Goal: Task Accomplishment & Management: Complete application form

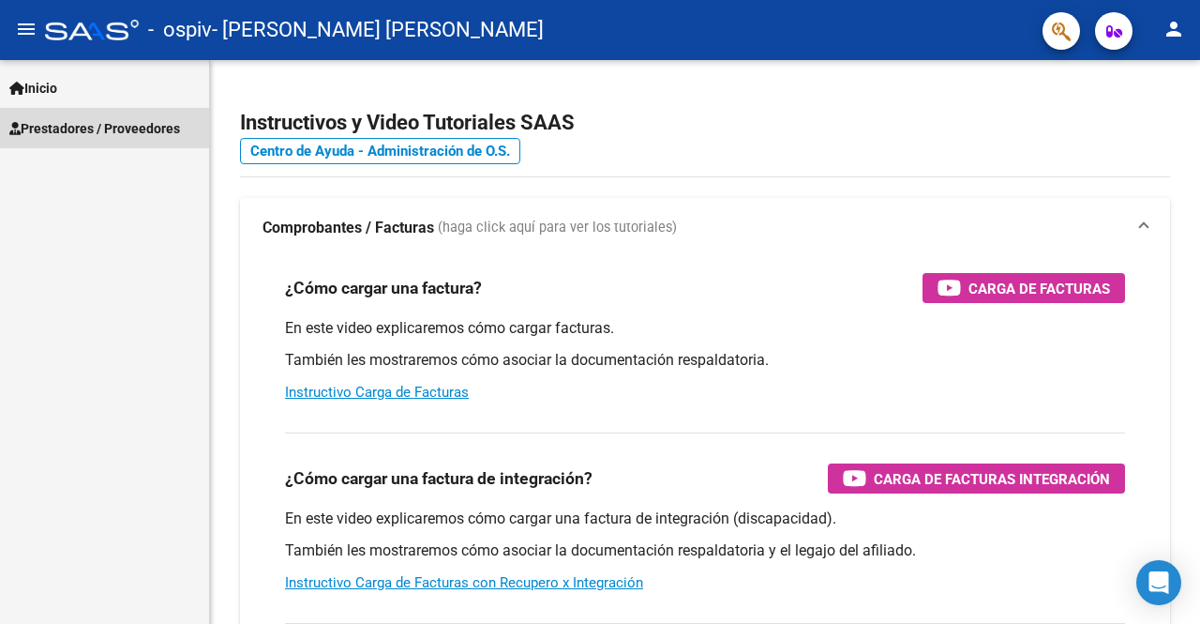
click at [152, 130] on span "Prestadores / Proveedores" at bounding box center [94, 128] width 171 height 21
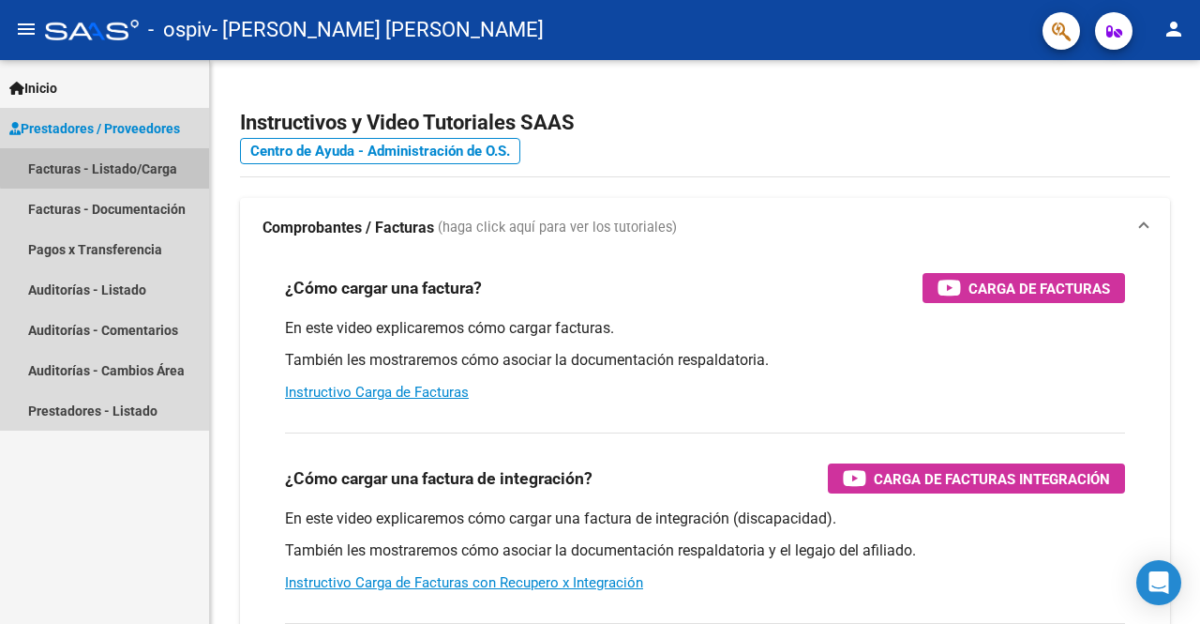
click at [118, 166] on link "Facturas - Listado/Carga" at bounding box center [104, 168] width 209 height 40
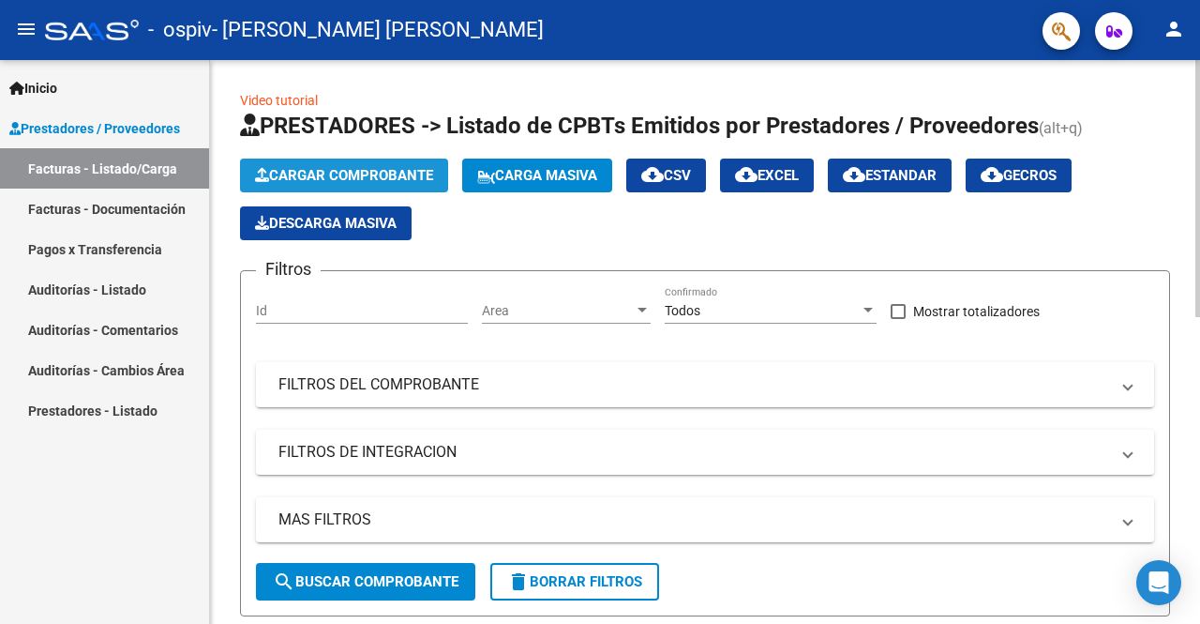
click at [328, 177] on span "Cargar Comprobante" at bounding box center [344, 175] width 178 height 17
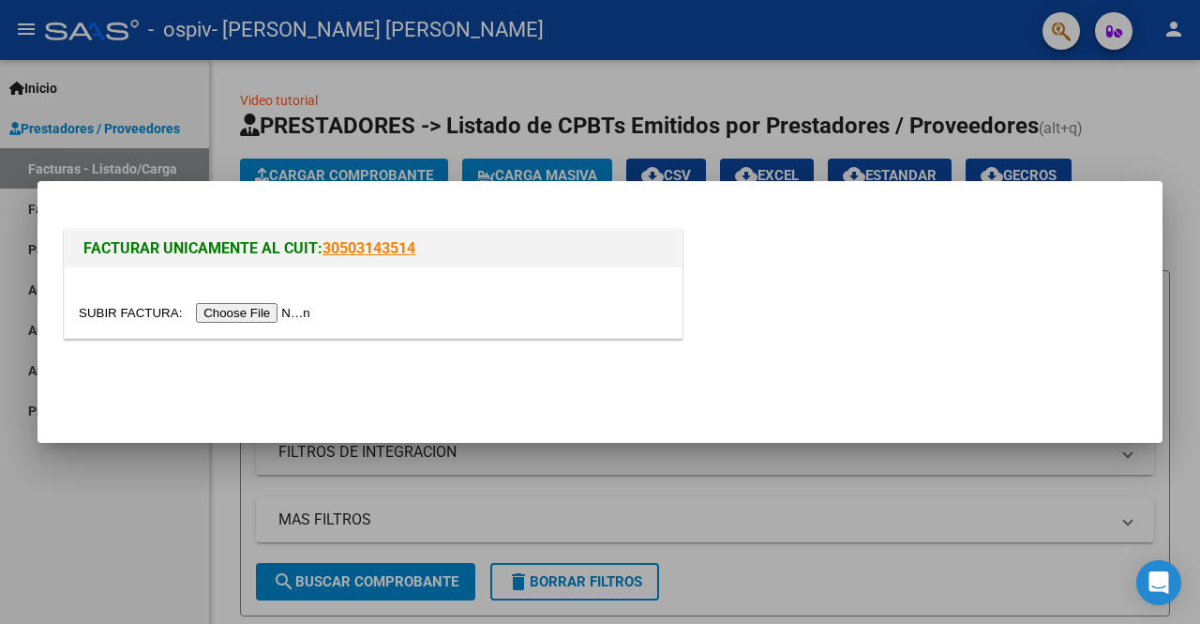
click at [276, 315] on input "file" at bounding box center [197, 313] width 237 height 20
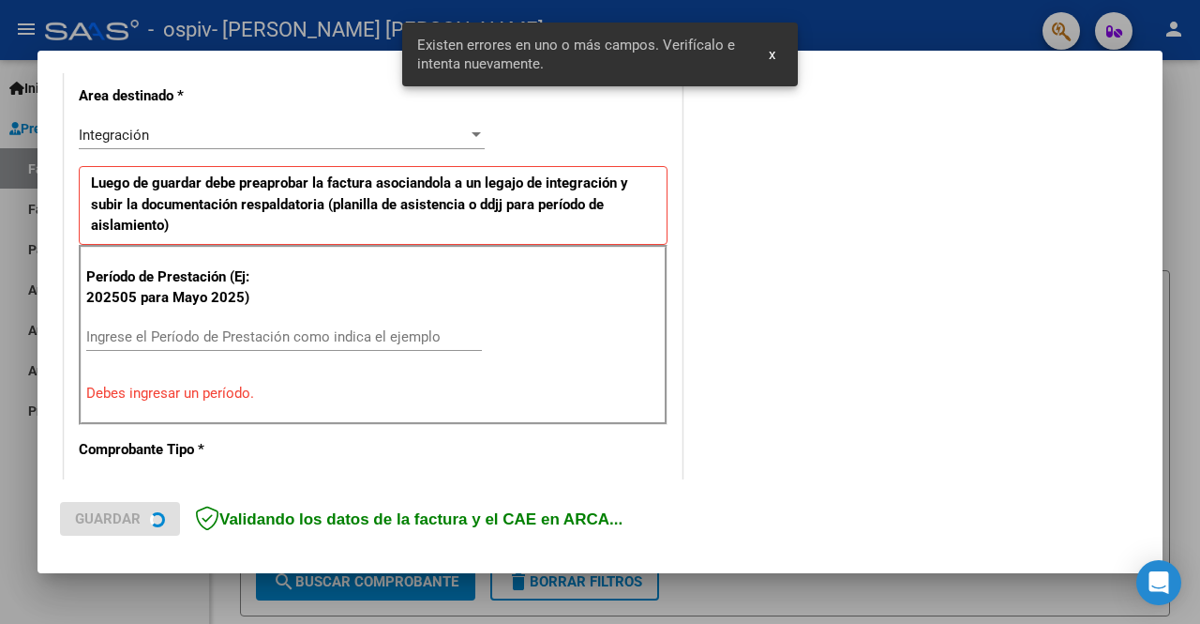
scroll to position [433, 0]
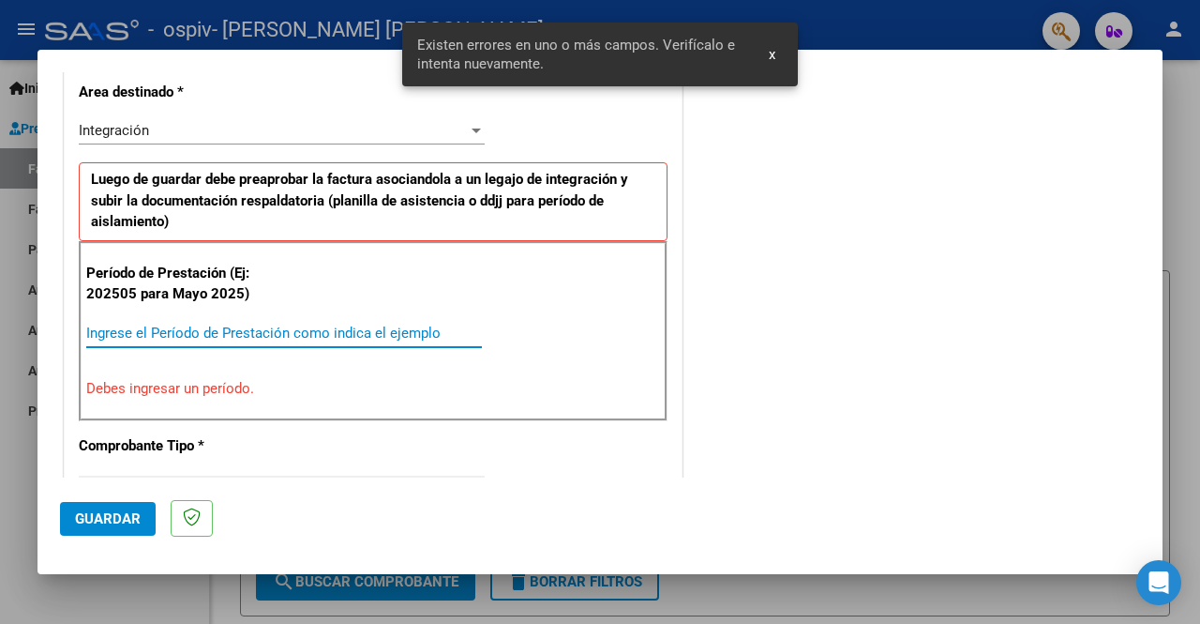
click at [371, 325] on input "Ingrese el Período de Prestación como indica el ejemplo" at bounding box center [284, 333] width 396 height 17
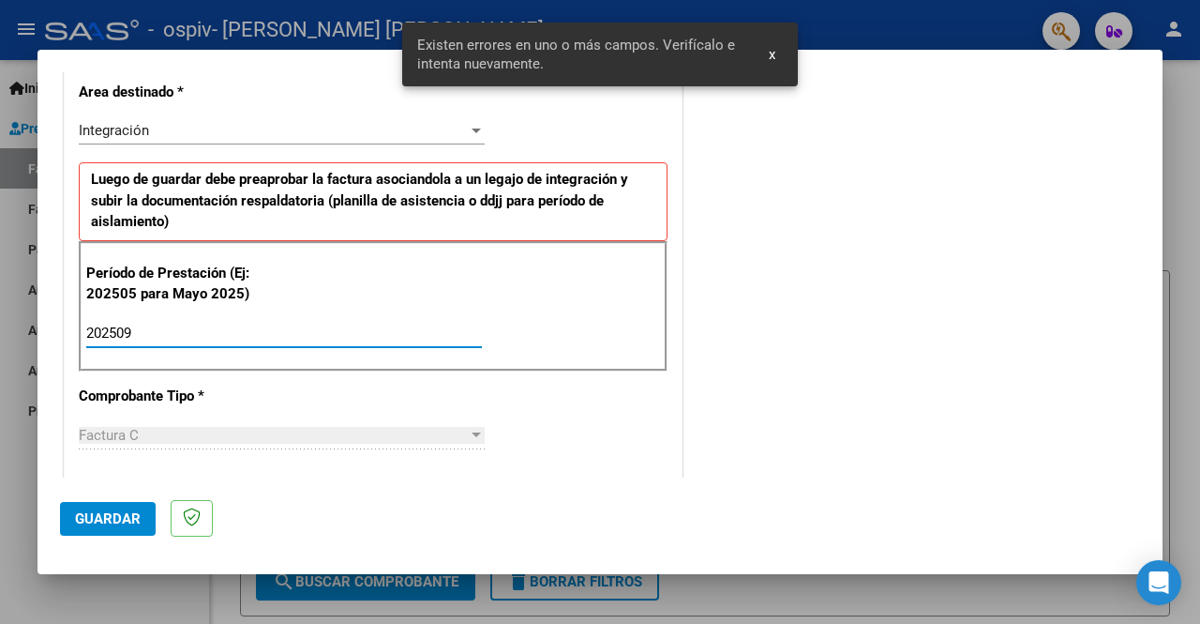
type input "202509"
click at [116, 522] on span "Guardar" at bounding box center [108, 518] width 66 height 17
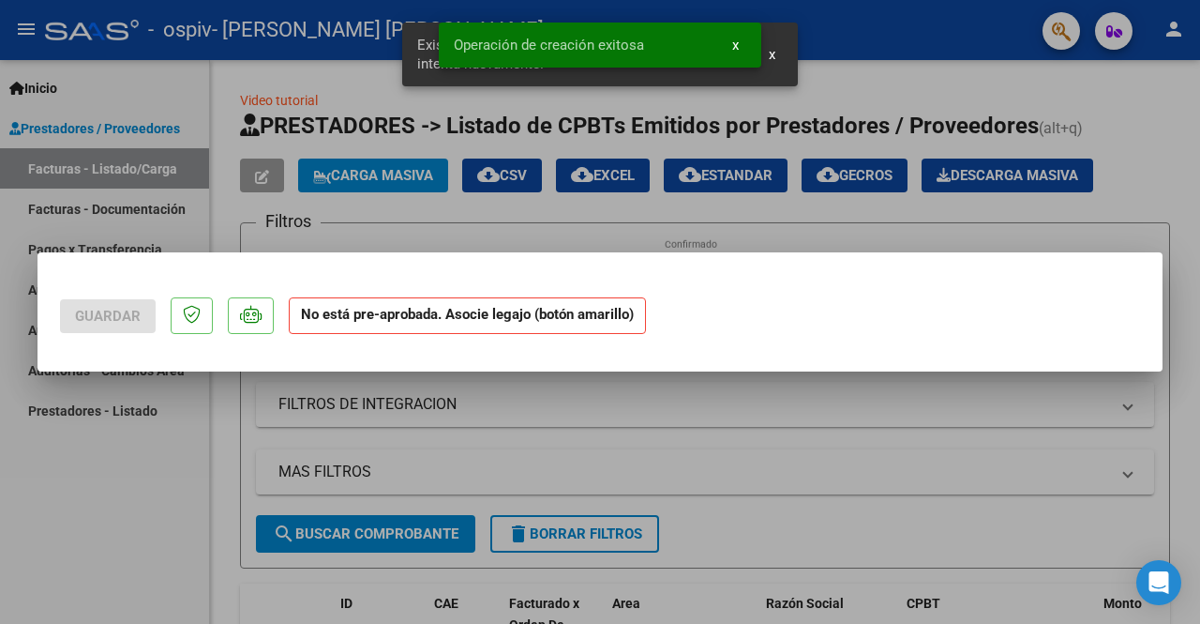
scroll to position [0, 0]
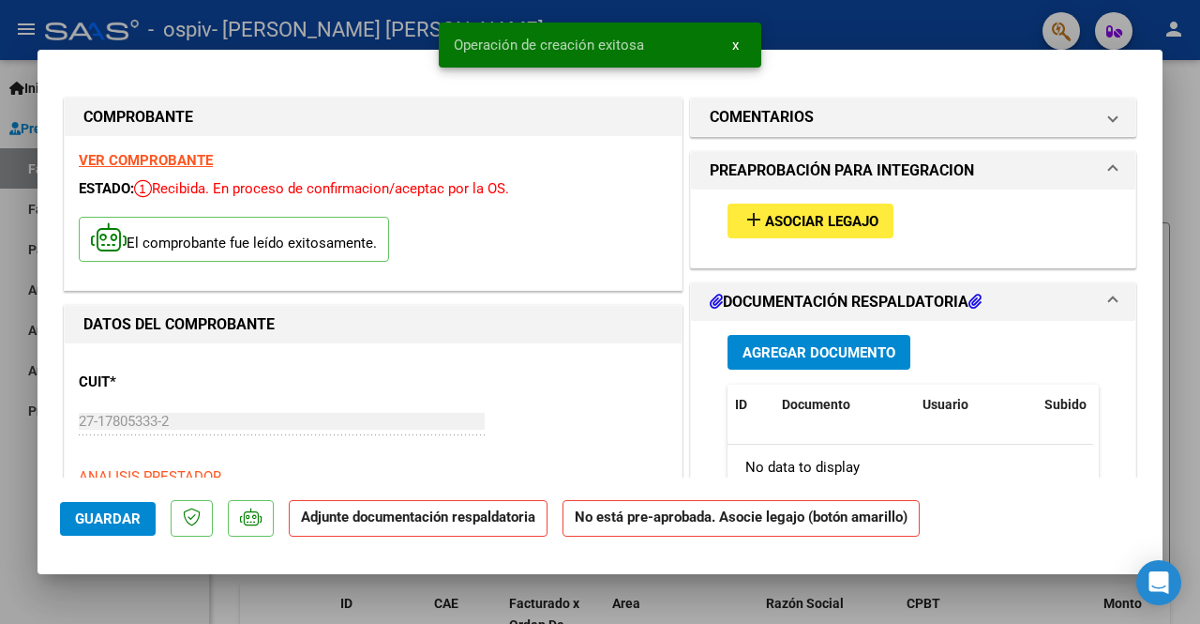
click at [818, 207] on button "add Asociar Legajo" at bounding box center [811, 221] width 166 height 35
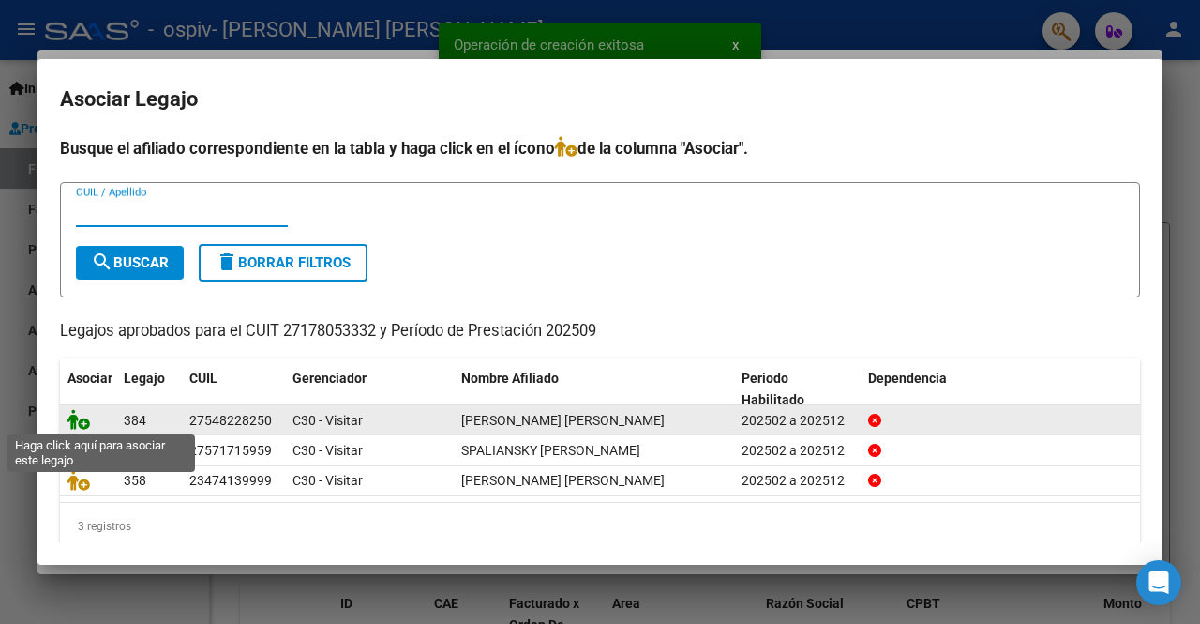
click at [83, 417] on icon at bounding box center [79, 419] width 23 height 21
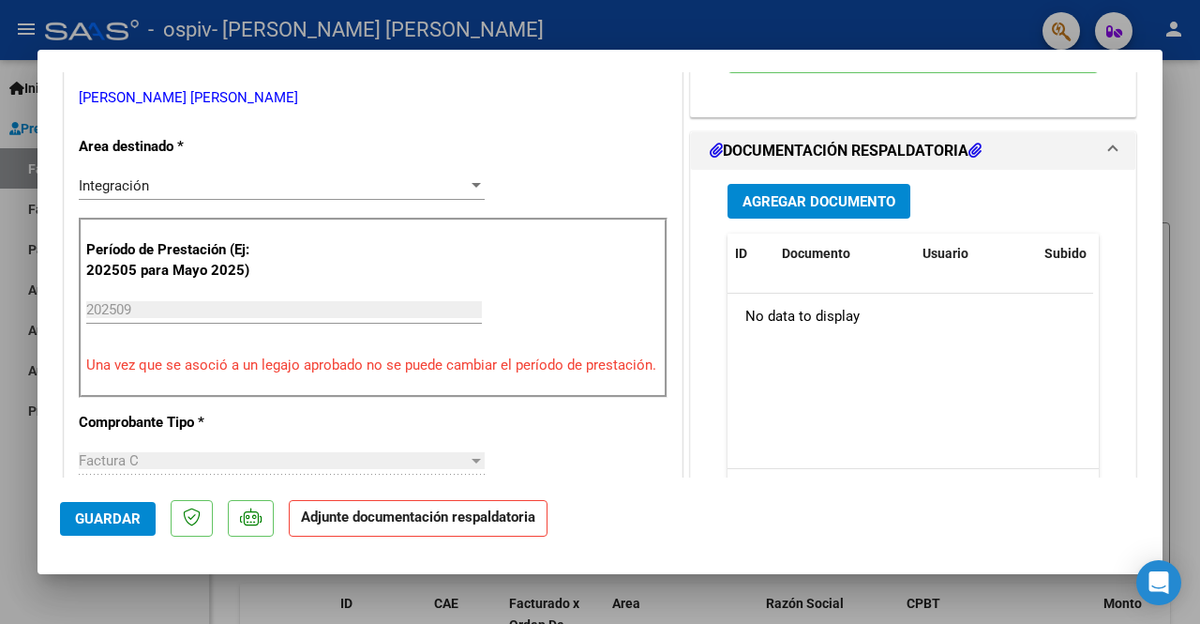
scroll to position [448, 0]
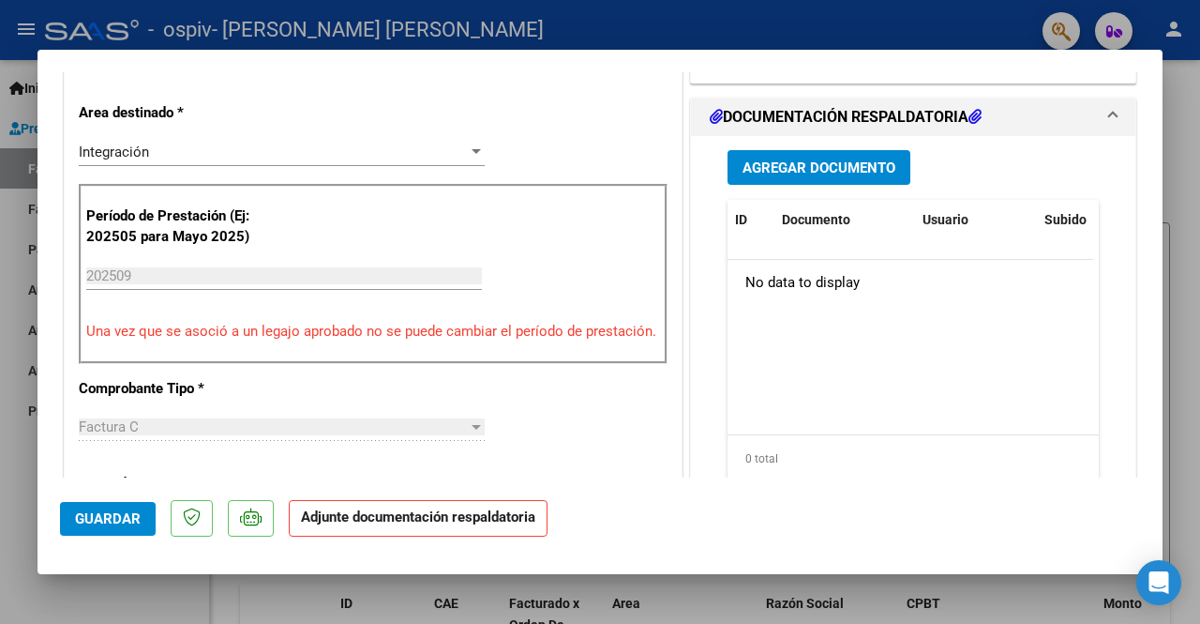
click at [835, 154] on button "Agregar Documento" at bounding box center [819, 167] width 183 height 35
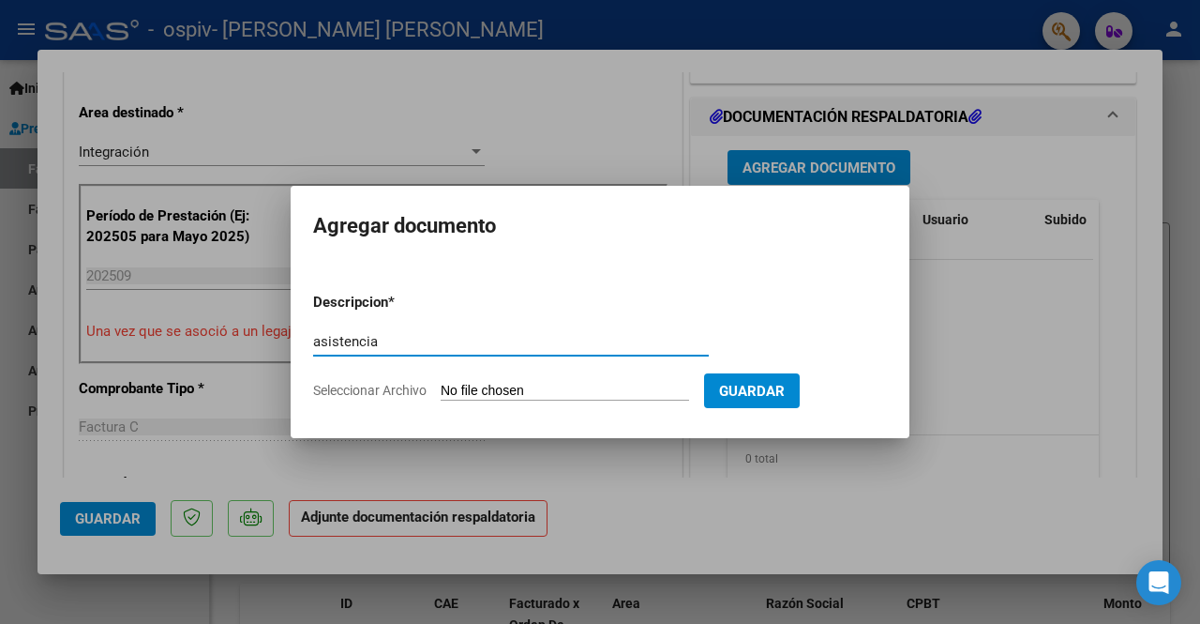
type input "asistencia"
click at [471, 391] on input "Seleccionar Archivo" at bounding box center [565, 392] width 249 height 18
type input "C:\fakepath\ASIST SEPTIEMBRE [PERSON_NAME].pdf"
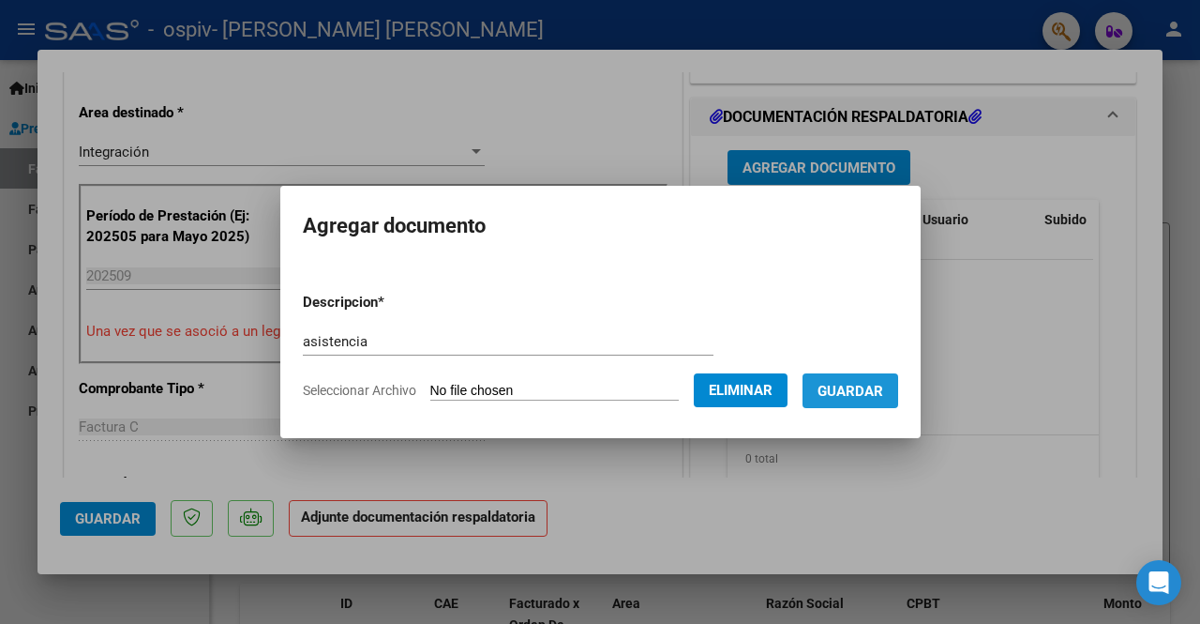
click at [882, 401] on button "Guardar" at bounding box center [851, 390] width 96 height 35
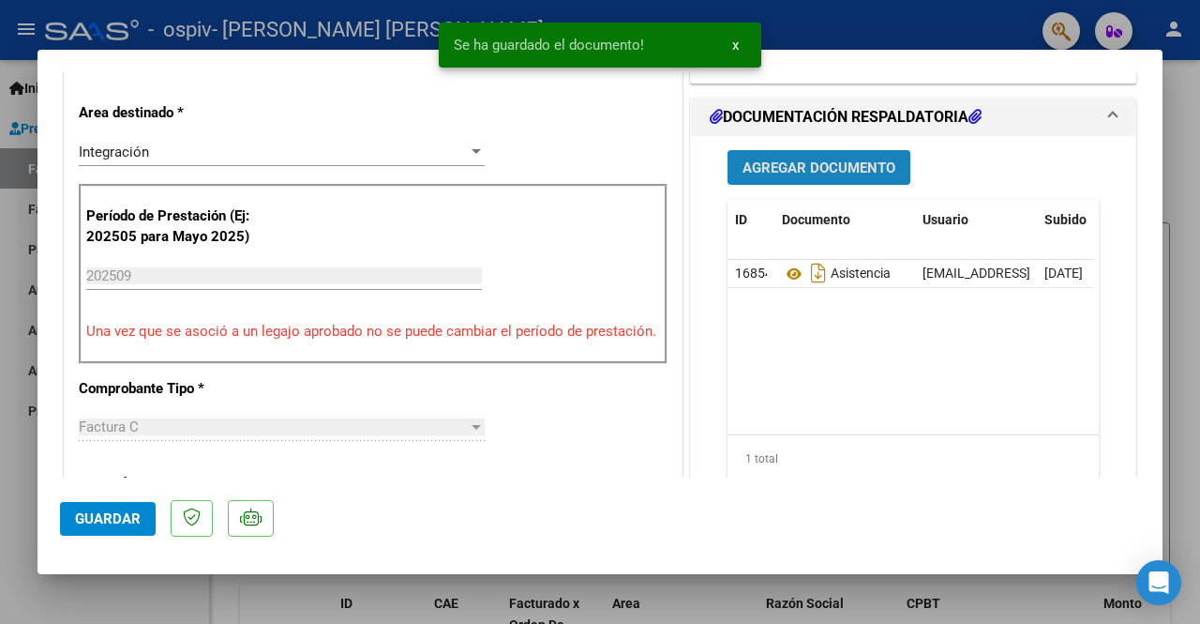
click at [848, 159] on span "Agregar Documento" at bounding box center [819, 167] width 153 height 17
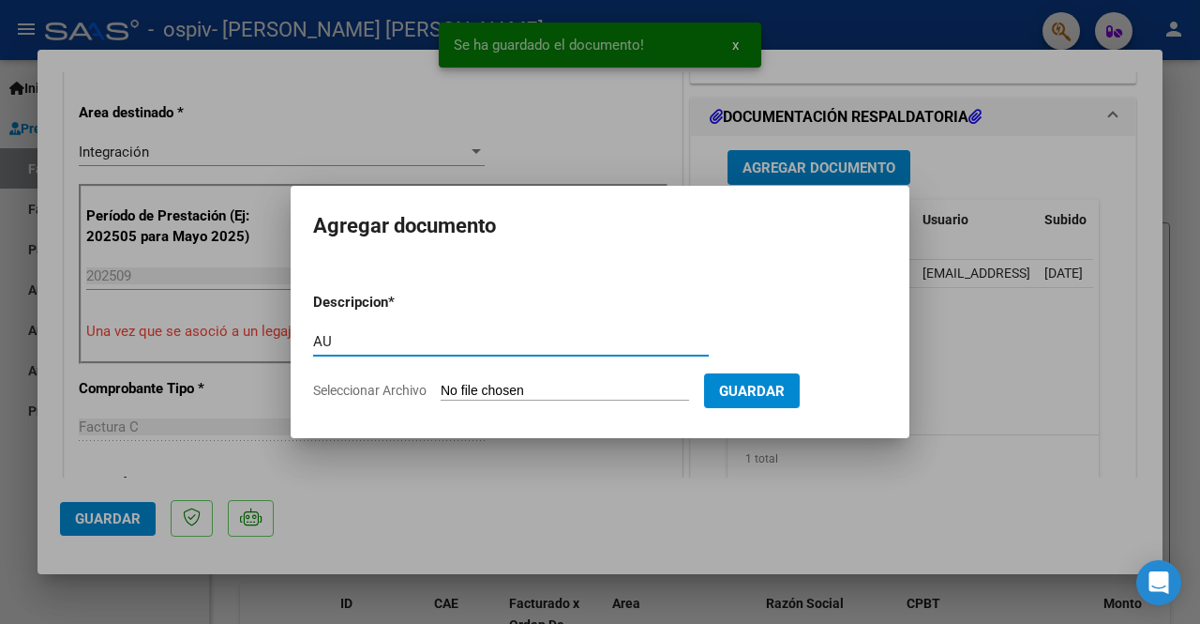
type input "AU"
click at [490, 382] on app-file-uploader "Seleccionar Archivo" at bounding box center [508, 390] width 391 height 17
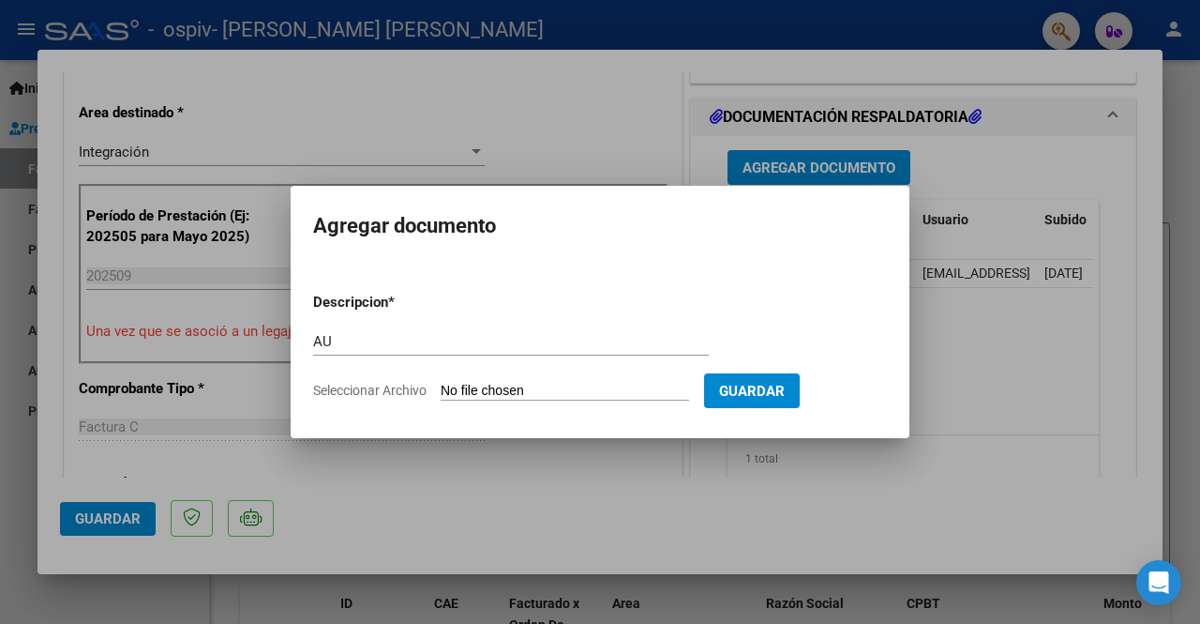
click at [490, 389] on input "Seleccionar Archivo" at bounding box center [565, 392] width 249 height 18
type input "C:\fakepath\[PERSON_NAME] SAIE 2025.pdf"
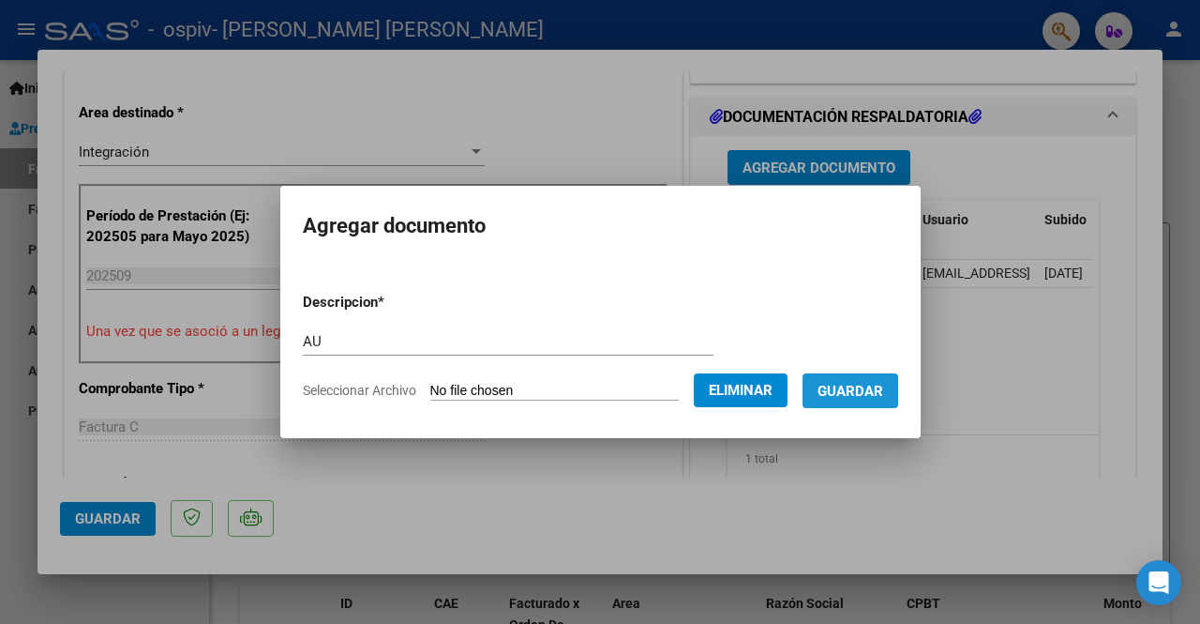
click at [878, 397] on span "Guardar" at bounding box center [851, 391] width 66 height 17
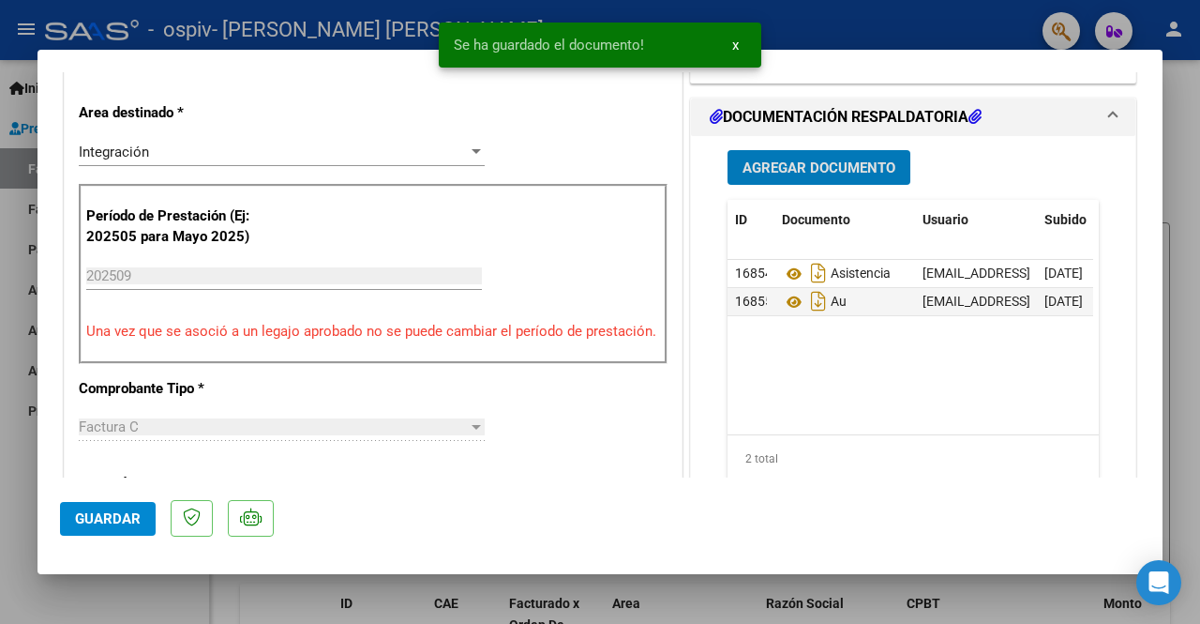
click at [112, 528] on button "Guardar" at bounding box center [108, 519] width 96 height 34
click at [0, 560] on div at bounding box center [600, 312] width 1200 height 624
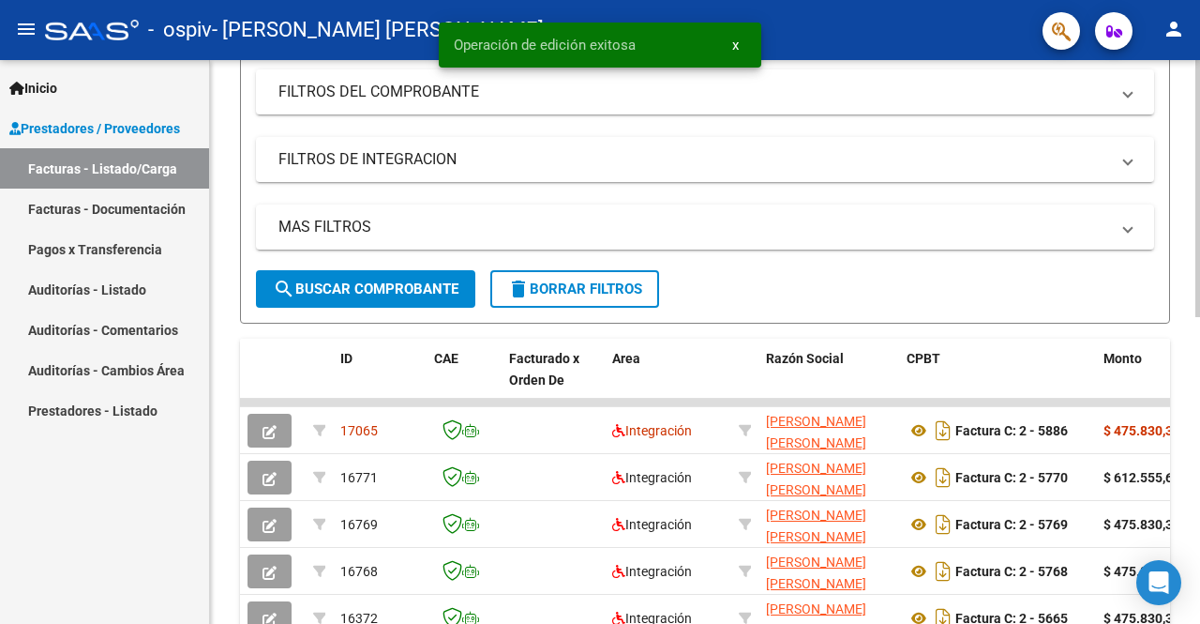
scroll to position [52, 0]
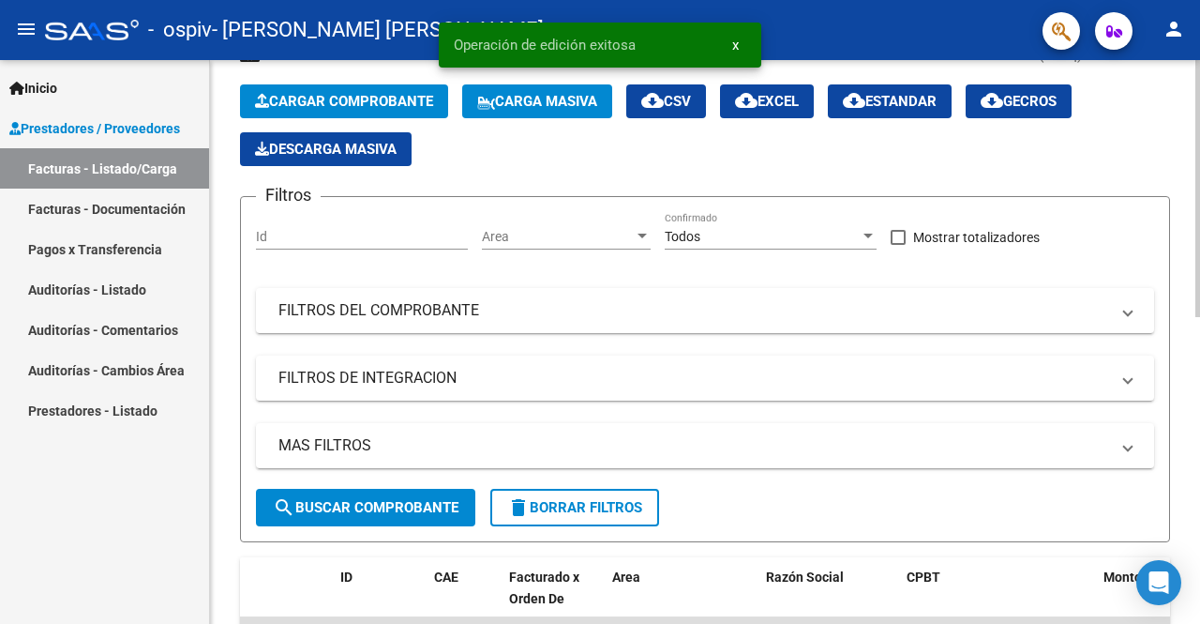
click at [1199, 165] on div at bounding box center [1198, 223] width 5 height 257
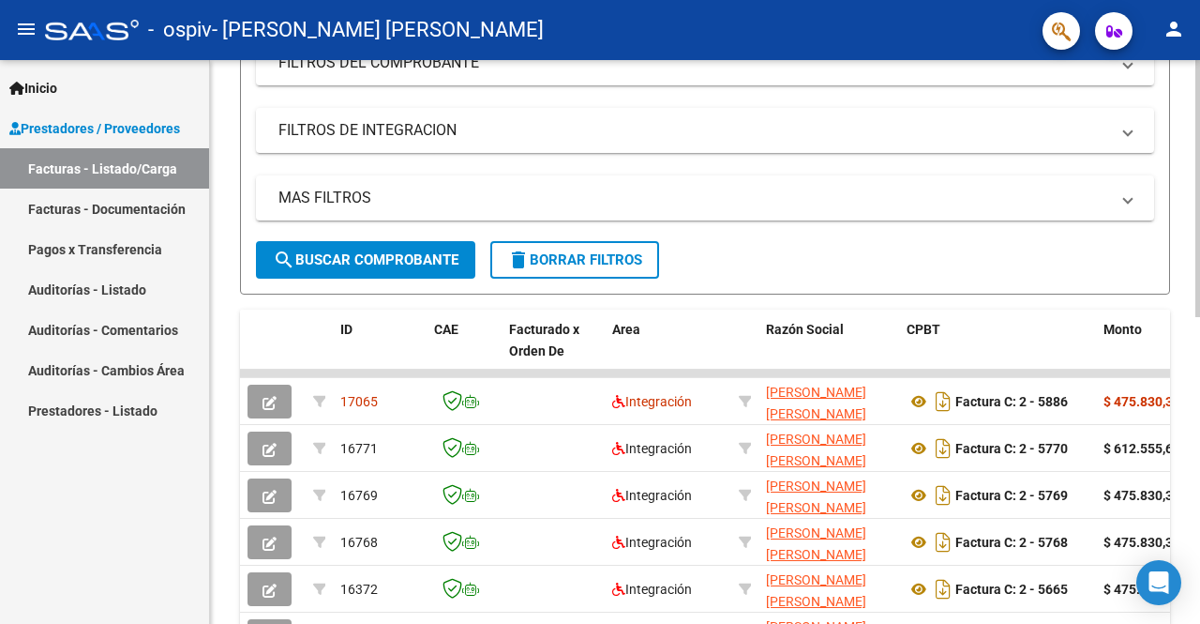
scroll to position [464, 0]
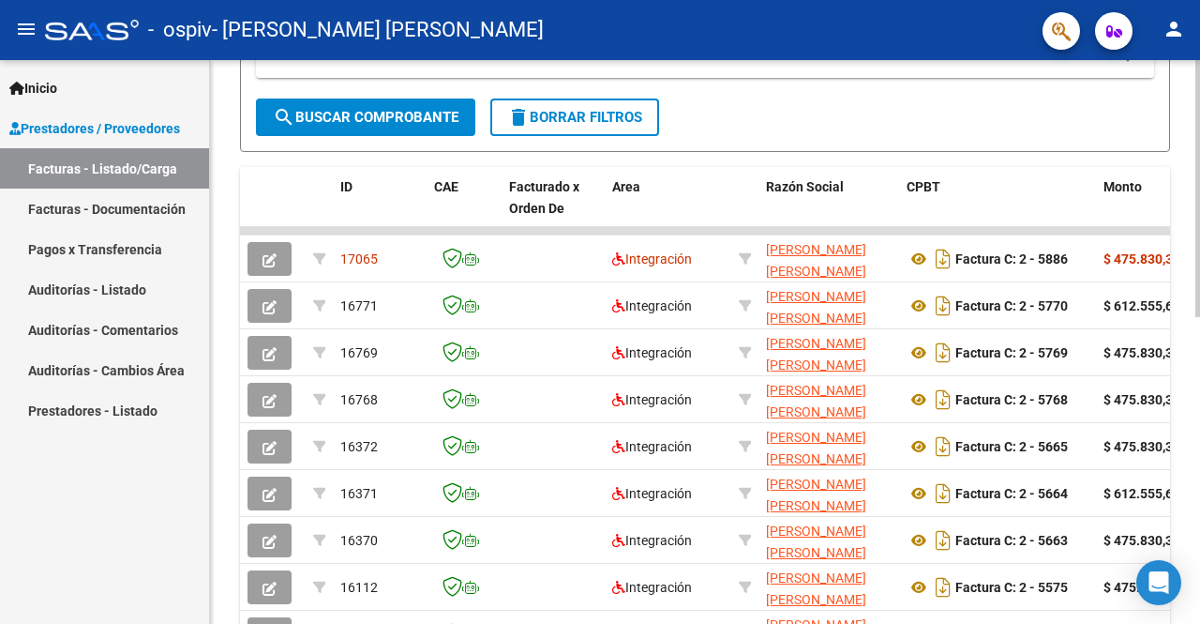
click at [1197, 340] on div at bounding box center [1198, 404] width 5 height 257
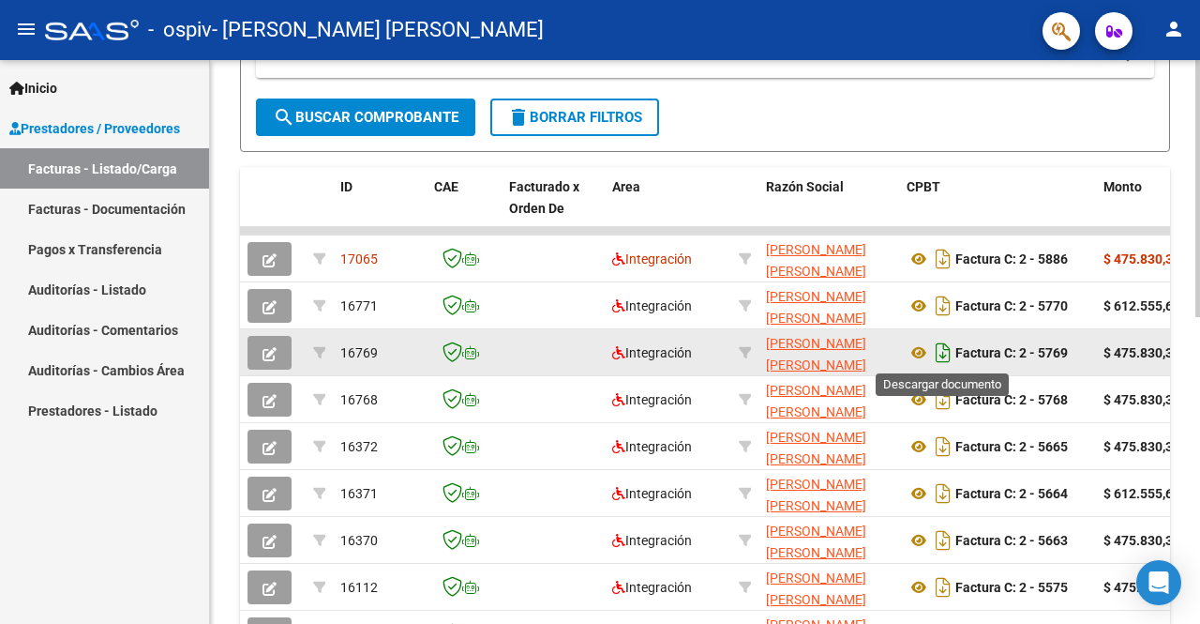
click at [949, 348] on icon "Descargar documento" at bounding box center [943, 353] width 24 height 30
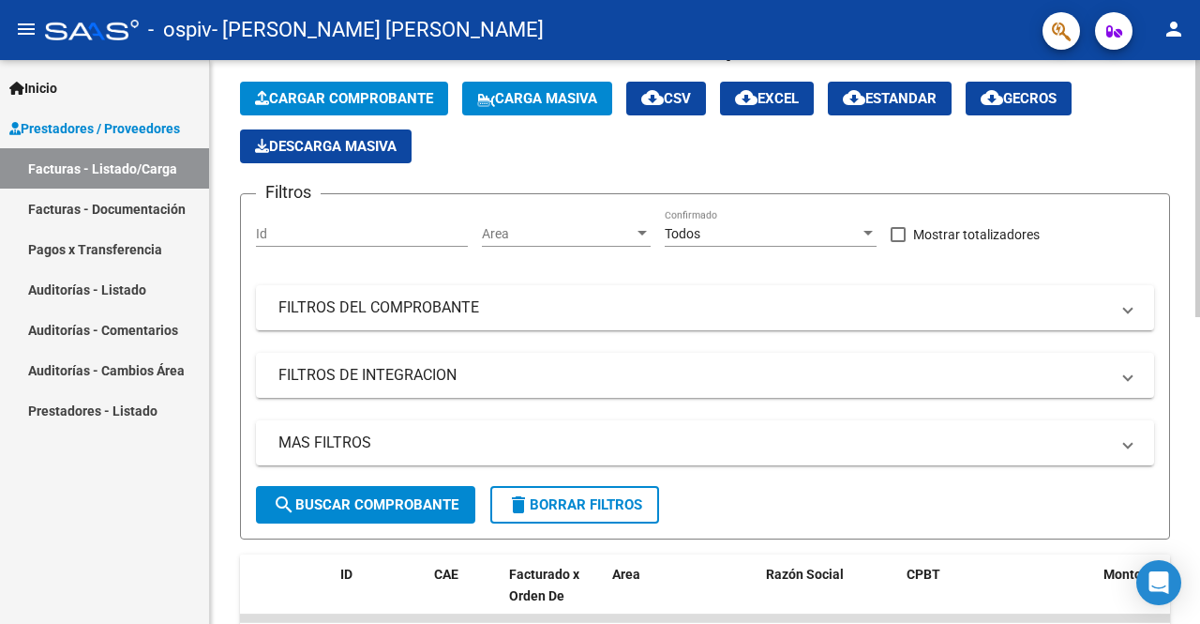
scroll to position [0, 0]
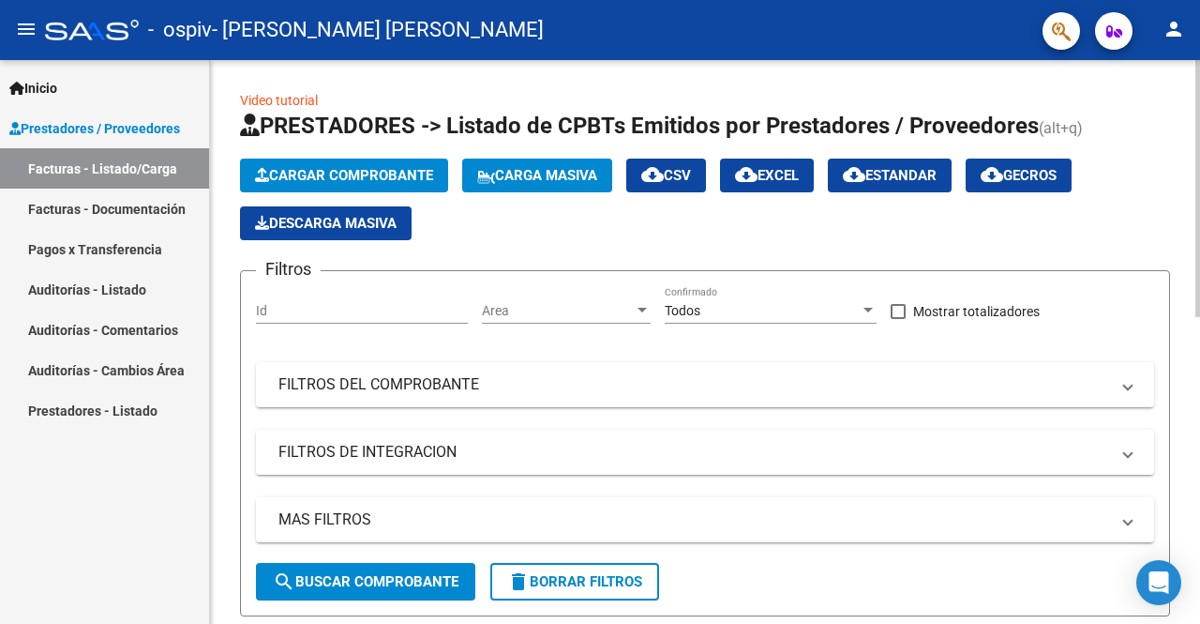
click at [1200, 97] on div at bounding box center [1198, 188] width 5 height 257
click at [342, 176] on span "Cargar Comprobante" at bounding box center [344, 175] width 178 height 17
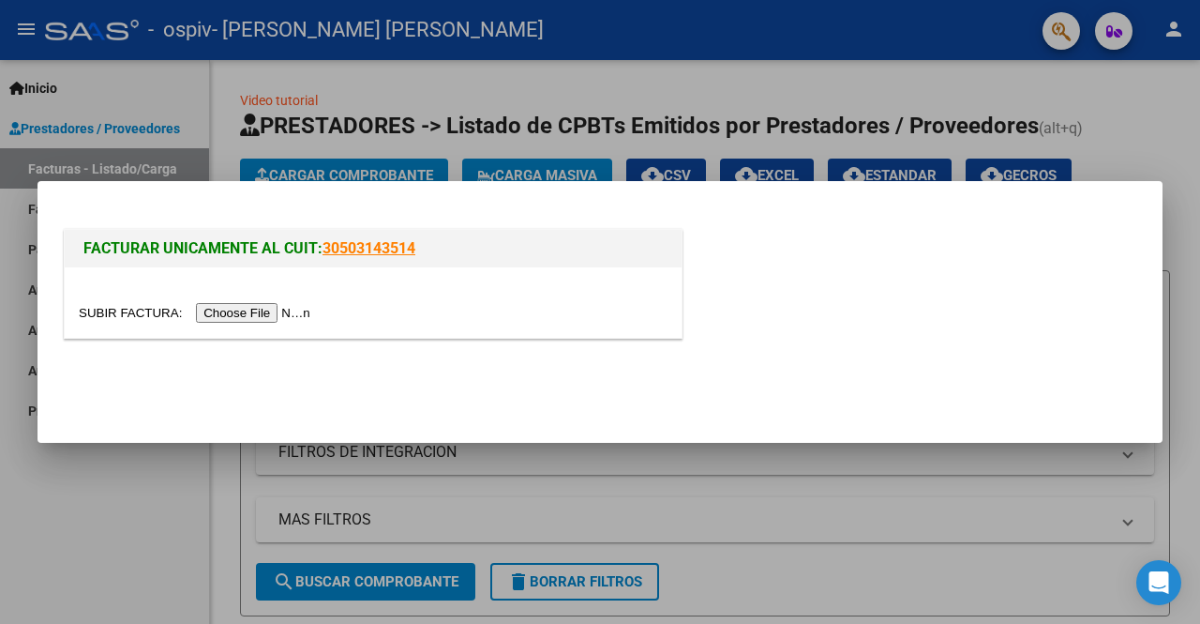
click at [290, 310] on input "file" at bounding box center [197, 313] width 237 height 20
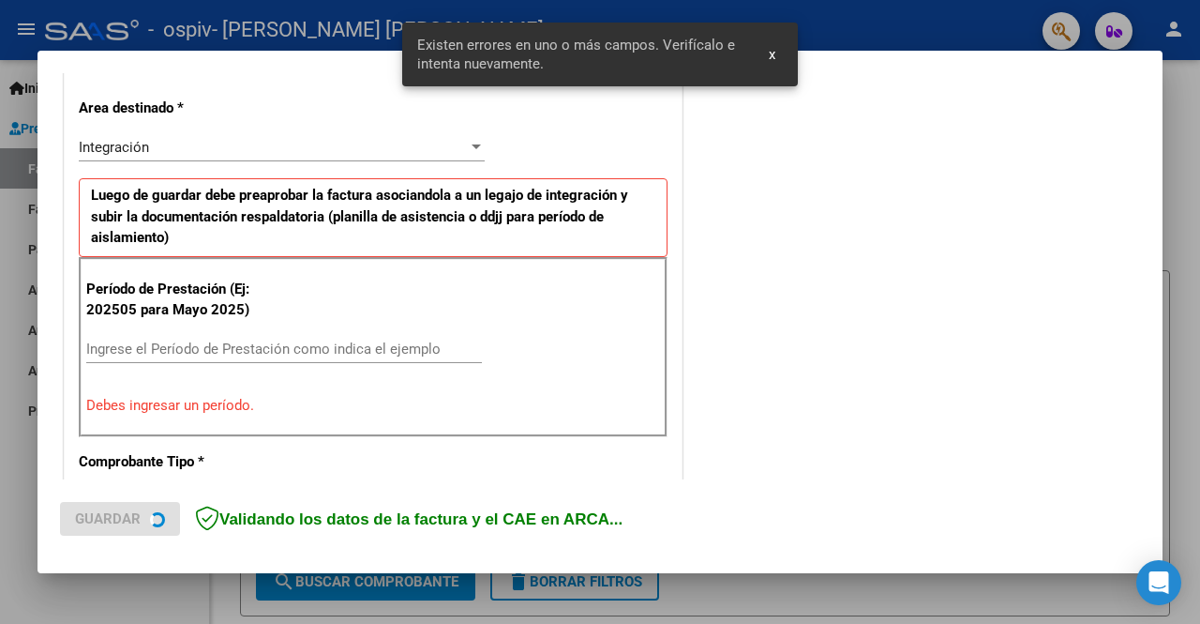
scroll to position [433, 0]
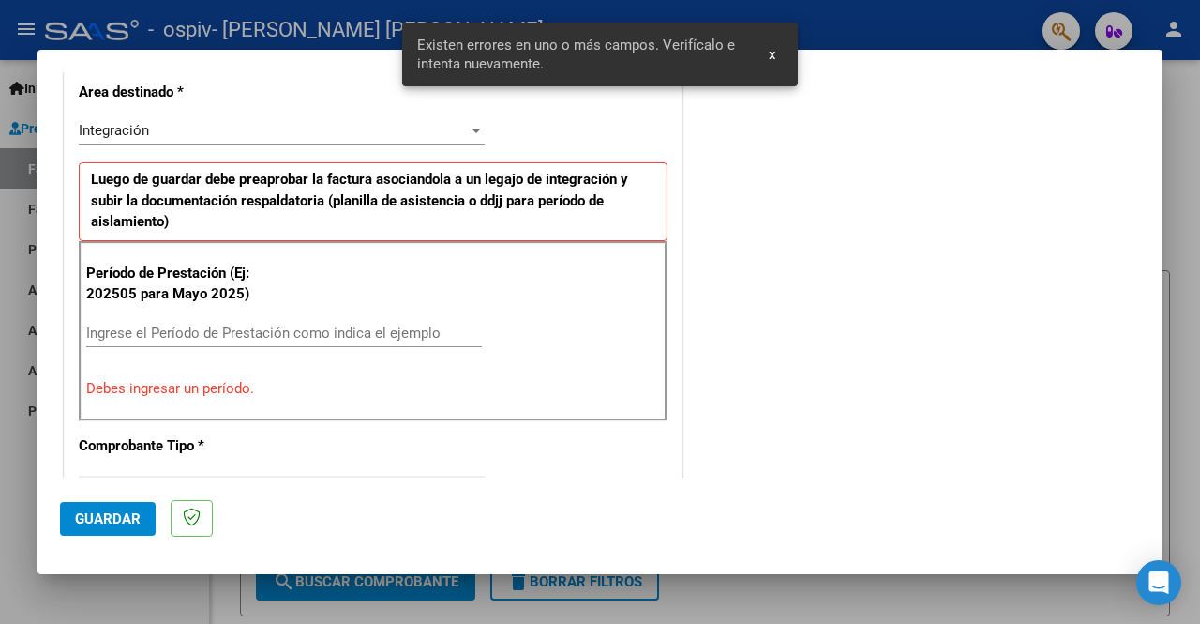
click at [277, 319] on div "Ingrese el Período de Prestación como indica el ejemplo" at bounding box center [284, 333] width 396 height 28
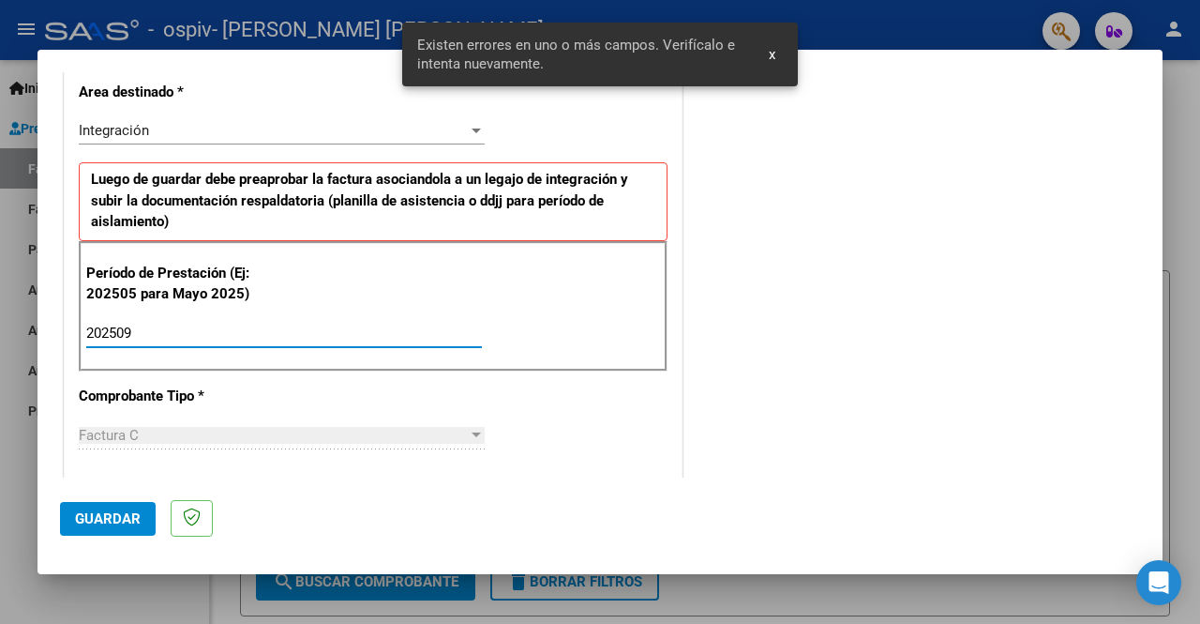
type input "202509"
click at [118, 537] on mat-dialog-actions "Guardar" at bounding box center [600, 514] width 1080 height 74
click at [128, 519] on span "Guardar" at bounding box center [108, 518] width 66 height 17
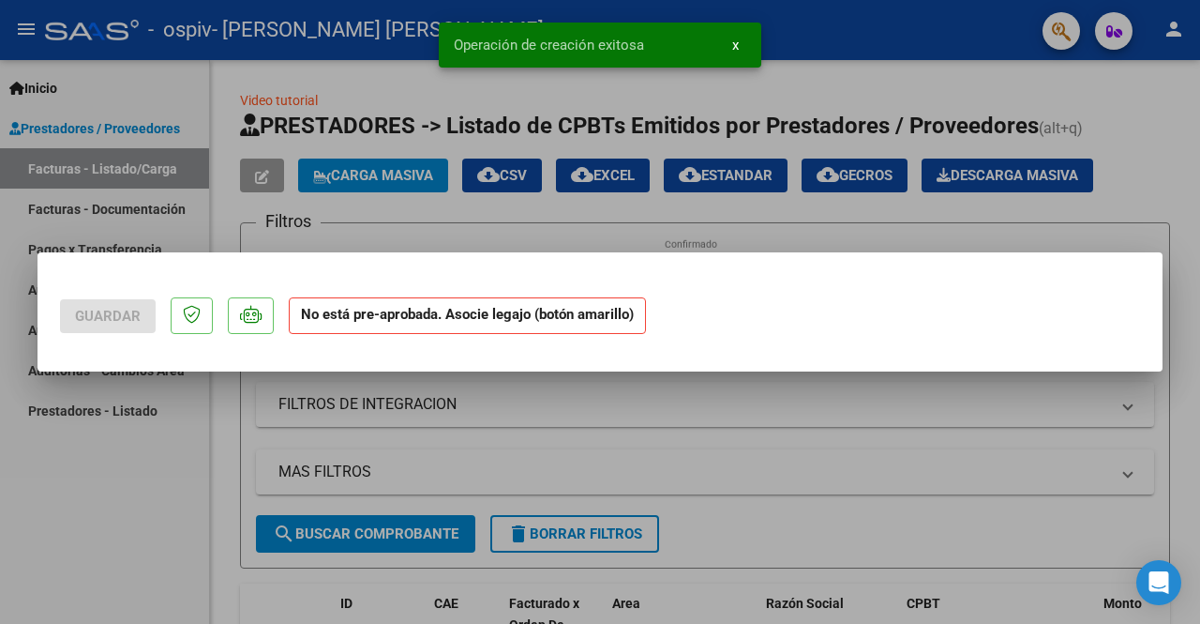
scroll to position [0, 0]
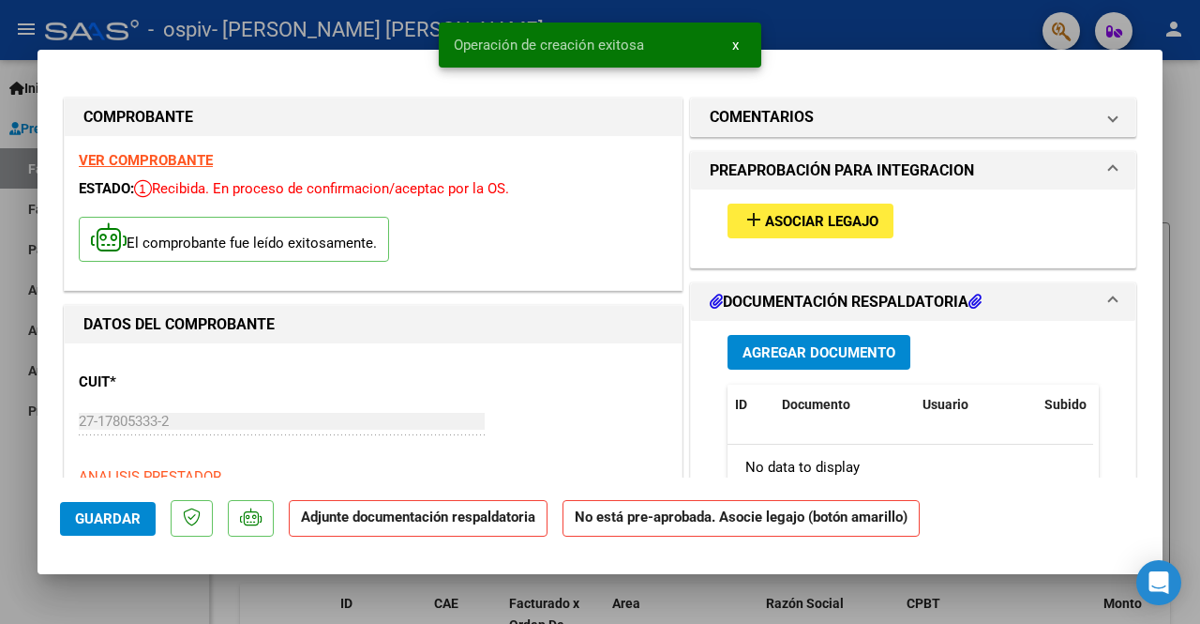
click at [850, 230] on button "add Asociar Legajo" at bounding box center [811, 221] width 166 height 35
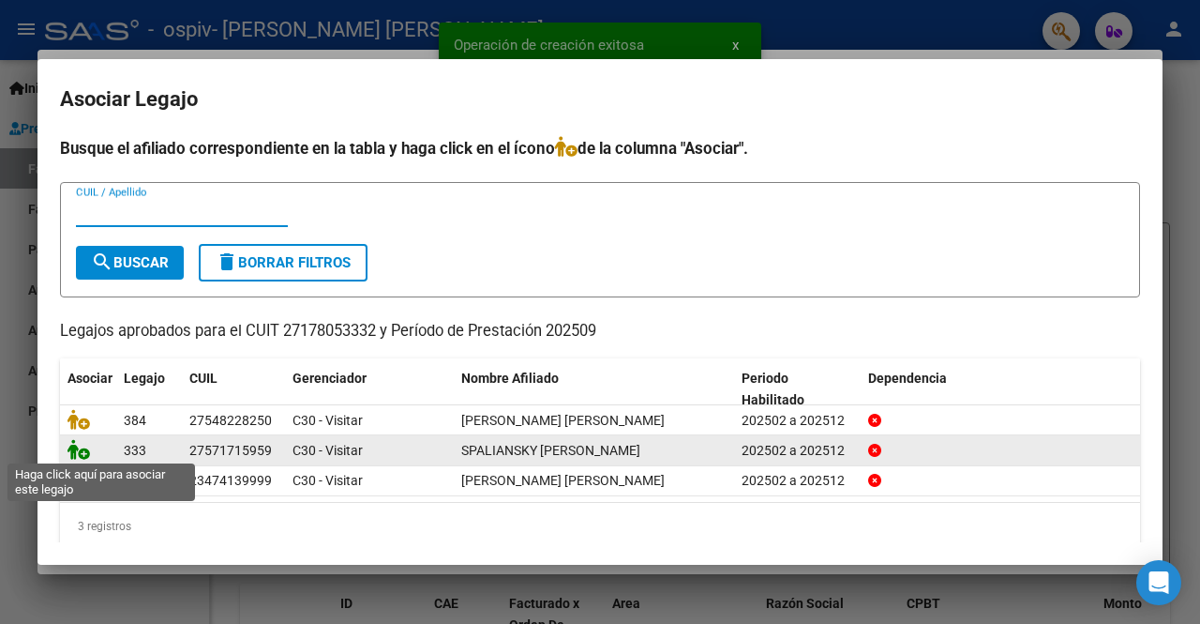
click at [74, 455] on icon at bounding box center [79, 449] width 23 height 21
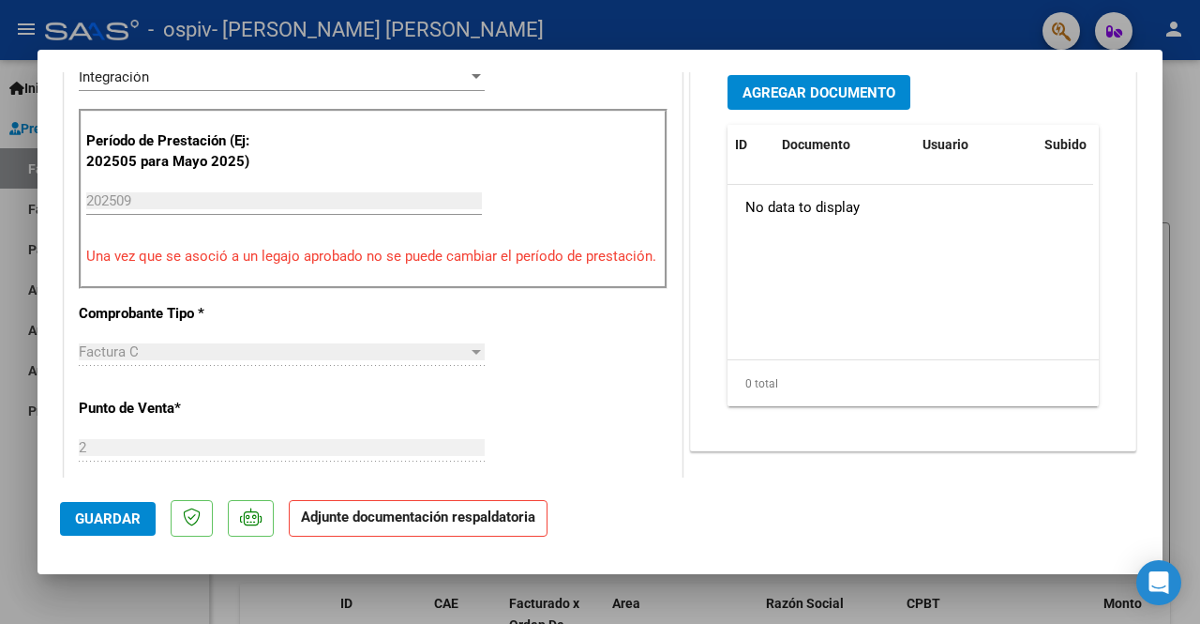
scroll to position [467, 0]
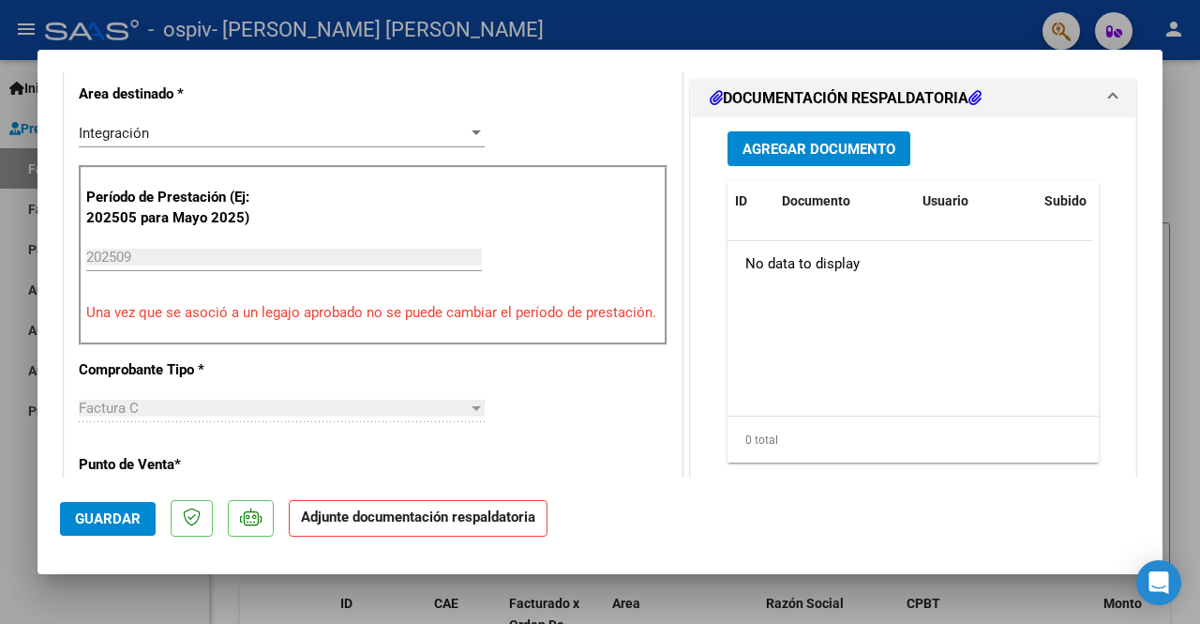
click at [853, 155] on button "Agregar Documento" at bounding box center [819, 148] width 183 height 35
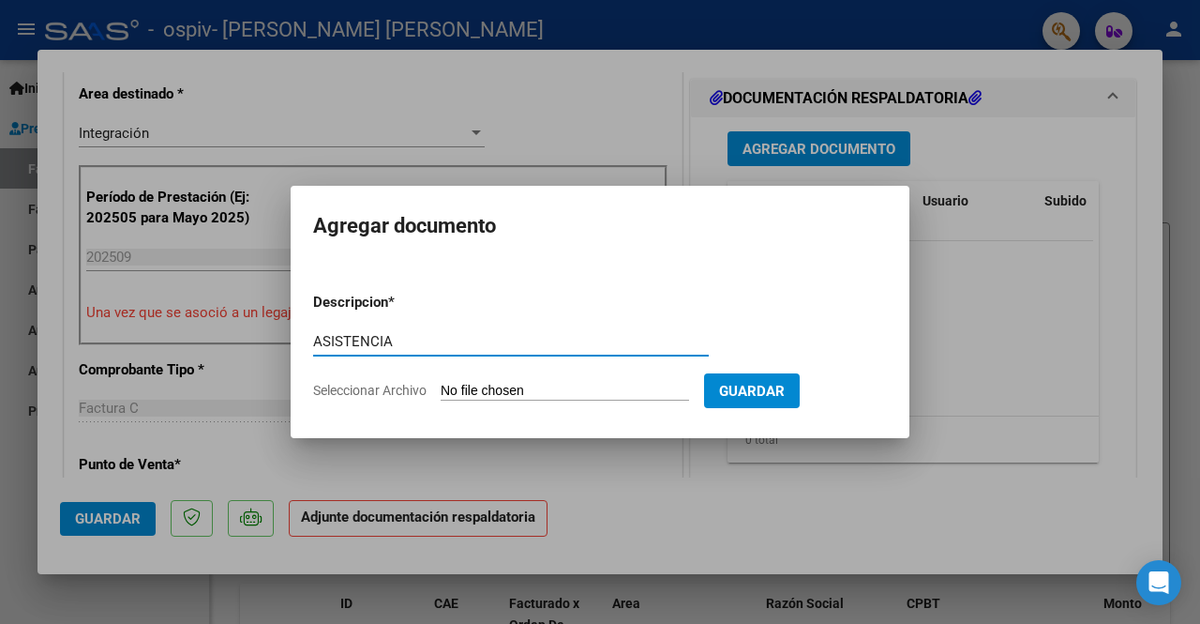
type input "ASISTENCIA"
click at [572, 390] on input "Seleccionar Archivo" at bounding box center [565, 392] width 249 height 18
type input "C:\fakepath\ASIST SEPTIEMBRE [PERSON_NAME].pdf"
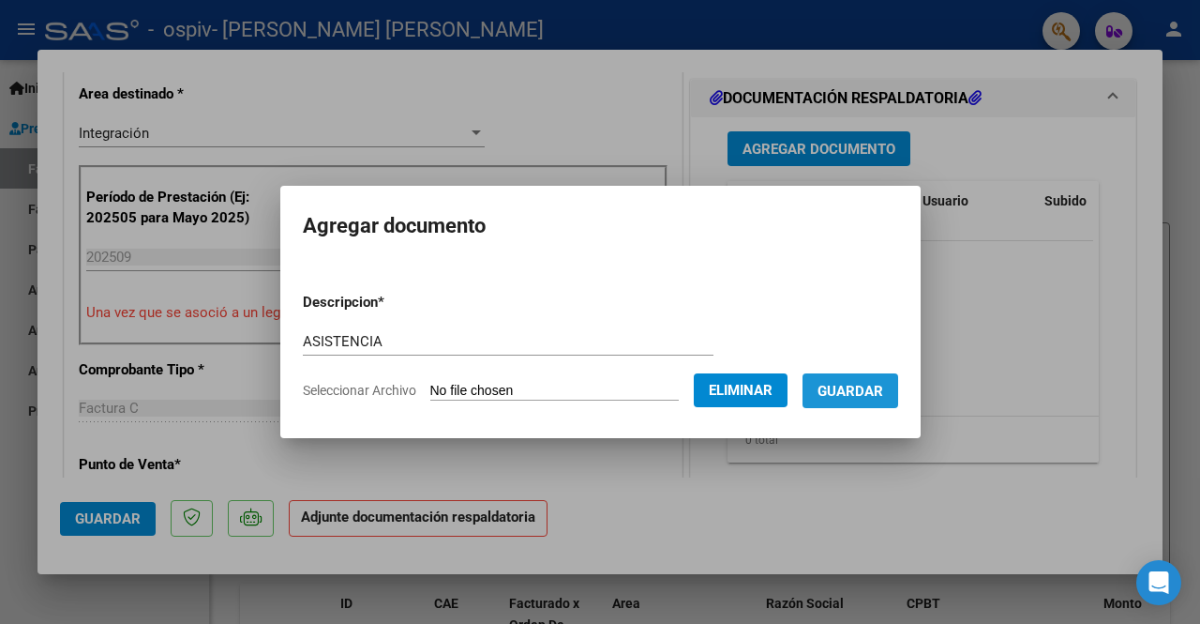
click at [883, 400] on button "Guardar" at bounding box center [851, 390] width 96 height 35
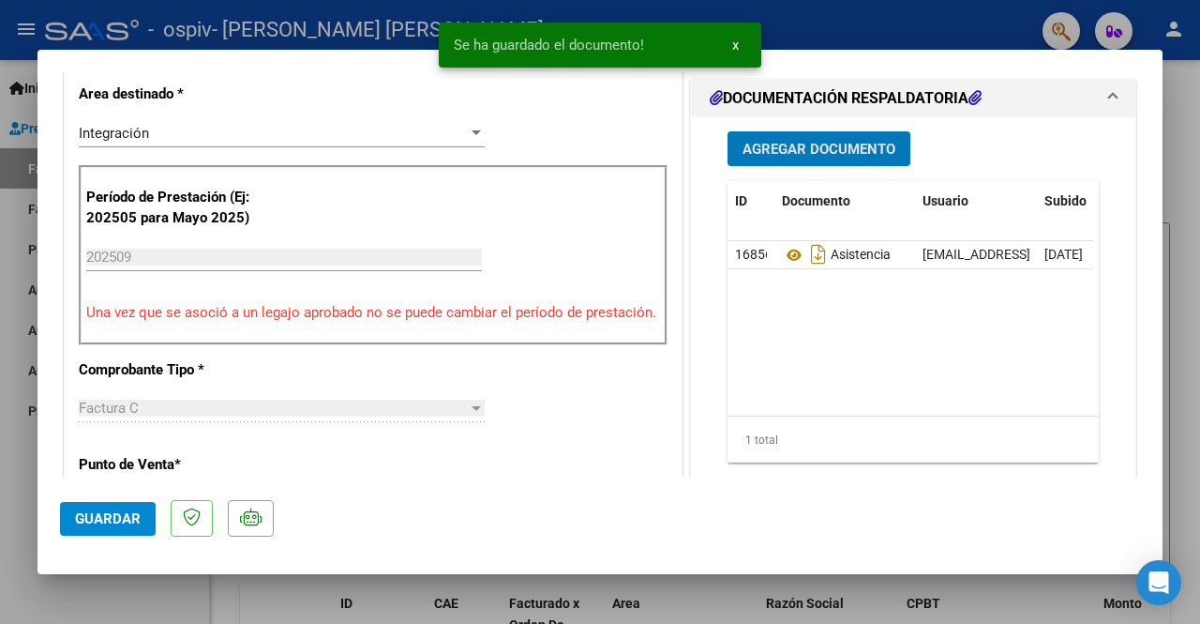
click at [863, 158] on button "Agregar Documento" at bounding box center [819, 148] width 183 height 35
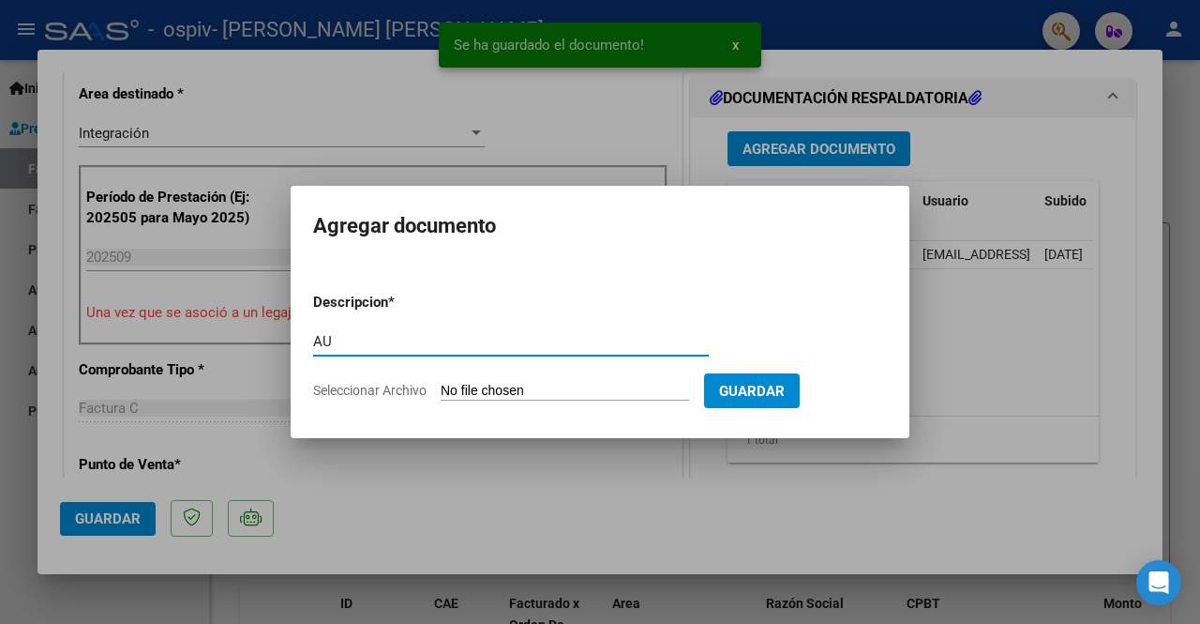
type input "AU"
click at [500, 389] on input "Seleccionar Archivo" at bounding box center [565, 392] width 249 height 18
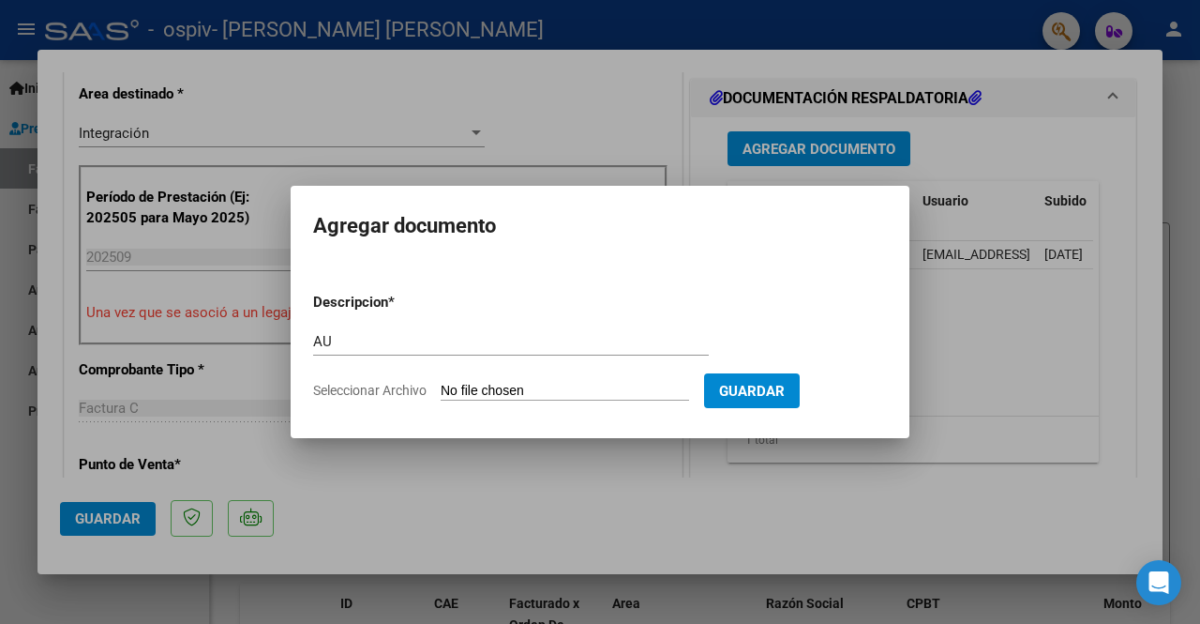
type input "C:\fakepath\SPALIANSKY SAIE 2025.pdf"
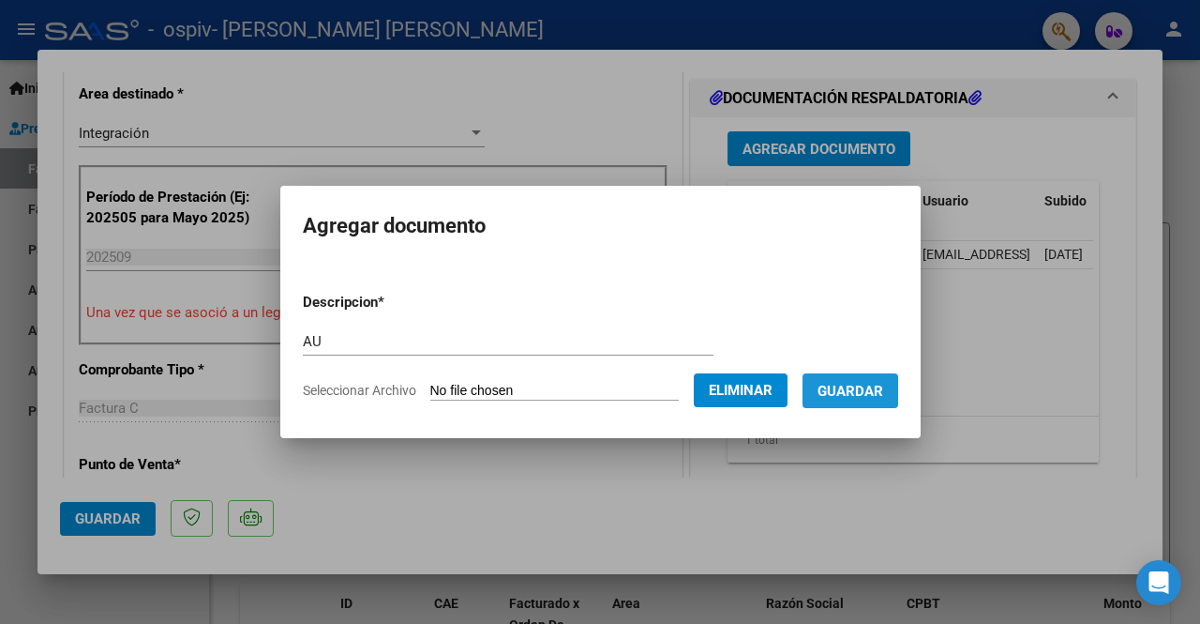
click at [883, 383] on span "Guardar" at bounding box center [851, 391] width 66 height 17
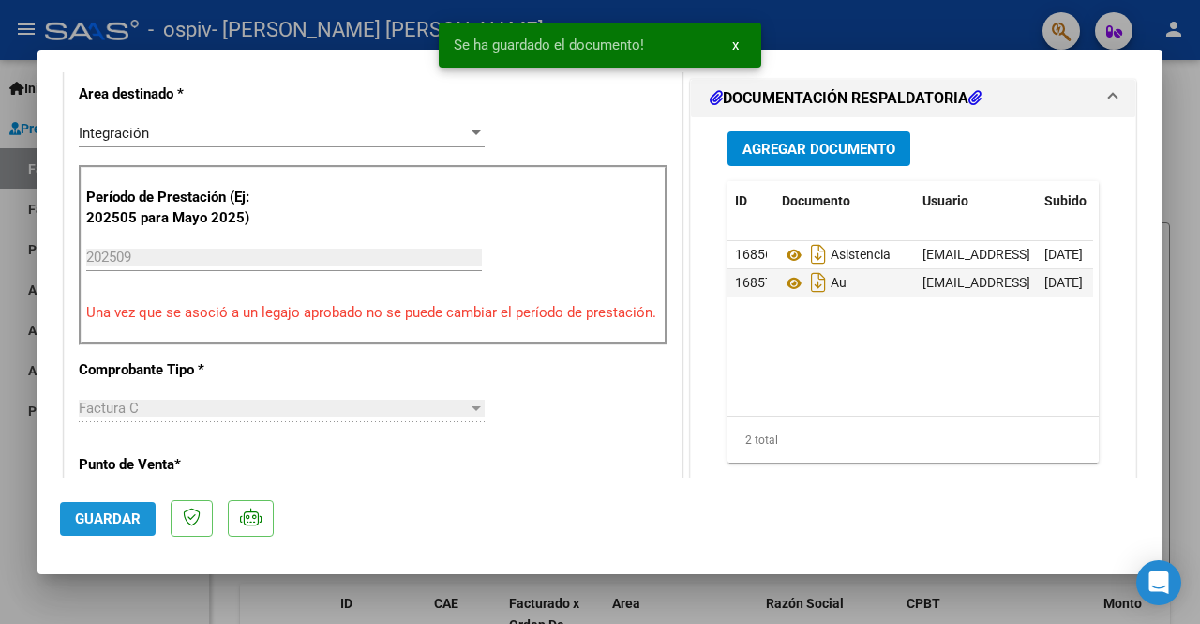
click at [116, 507] on button "Guardar" at bounding box center [108, 519] width 96 height 34
click at [23, 522] on div at bounding box center [600, 312] width 1200 height 624
type input "$ 0,00"
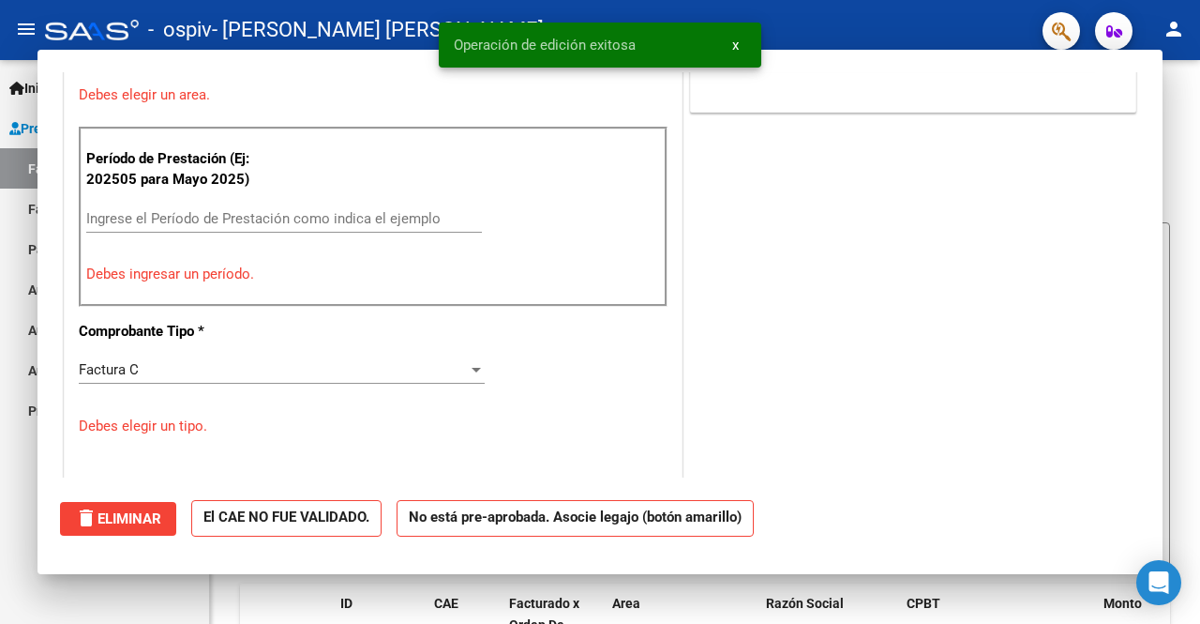
scroll to position [386, 0]
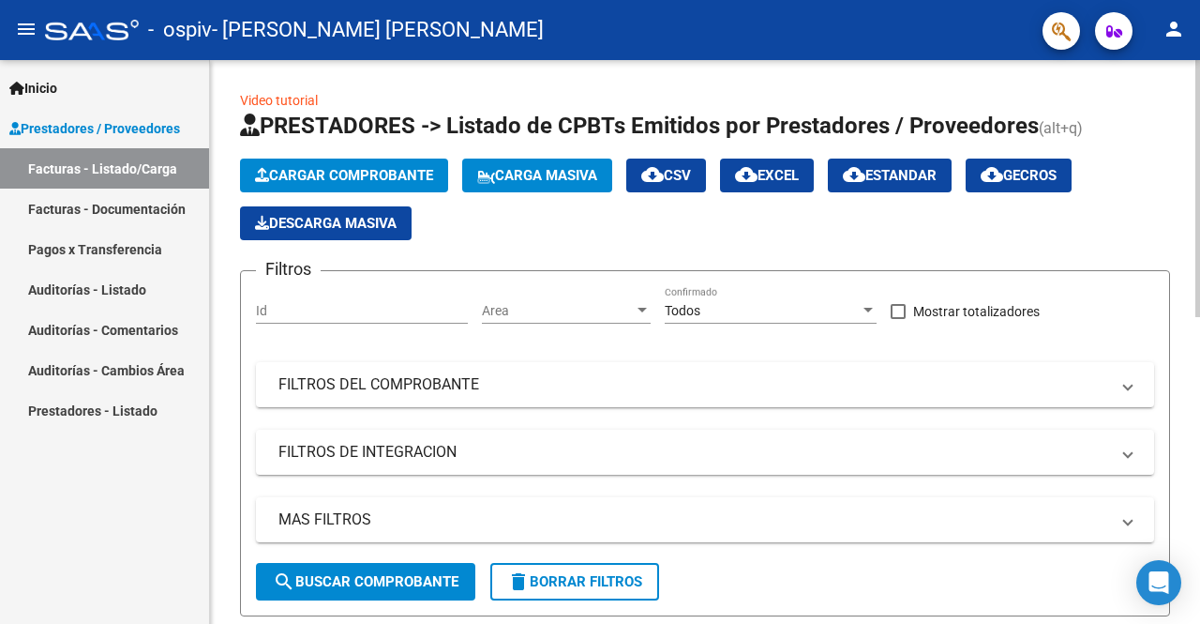
click at [338, 176] on span "Cargar Comprobante" at bounding box center [344, 175] width 178 height 17
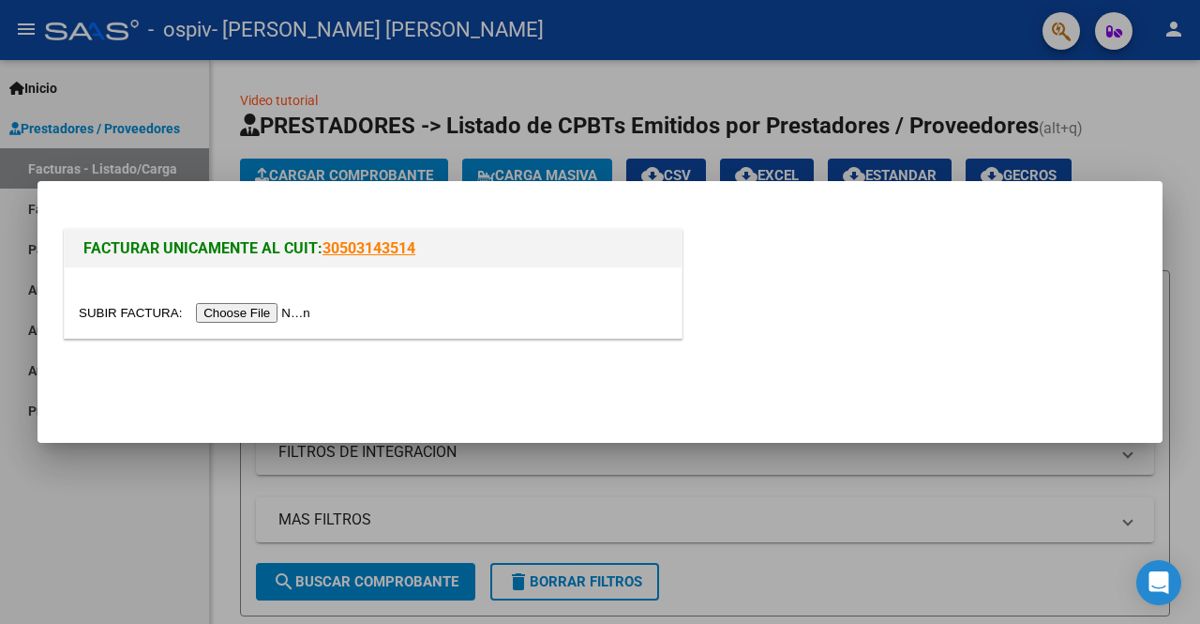
click at [274, 316] on input "file" at bounding box center [197, 313] width 237 height 20
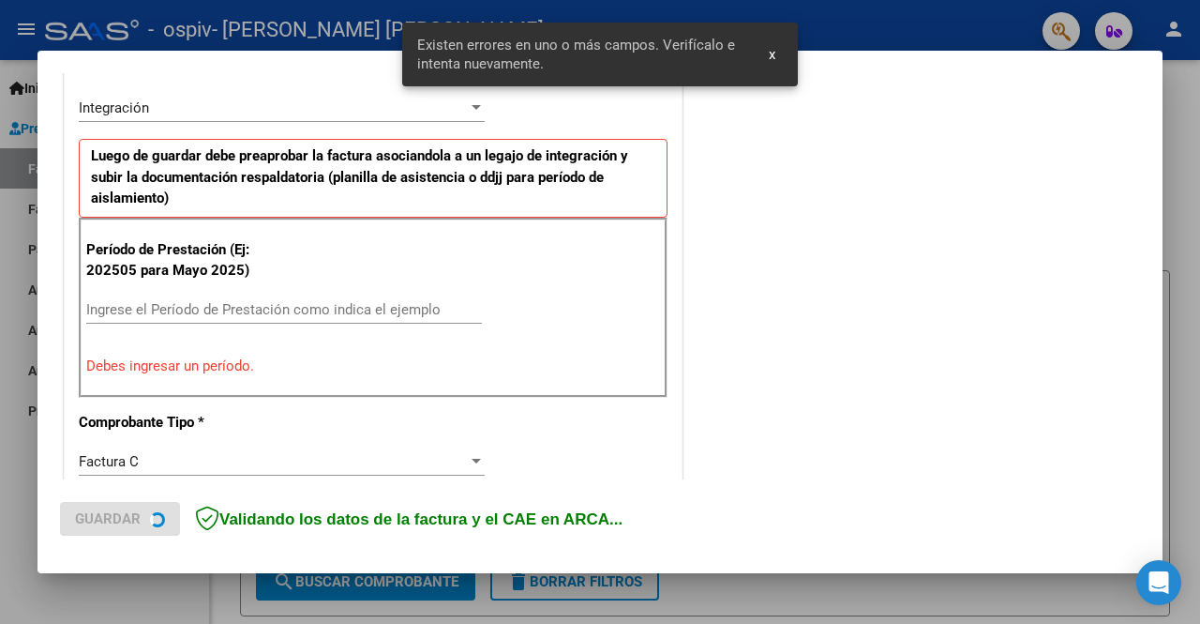
scroll to position [468, 0]
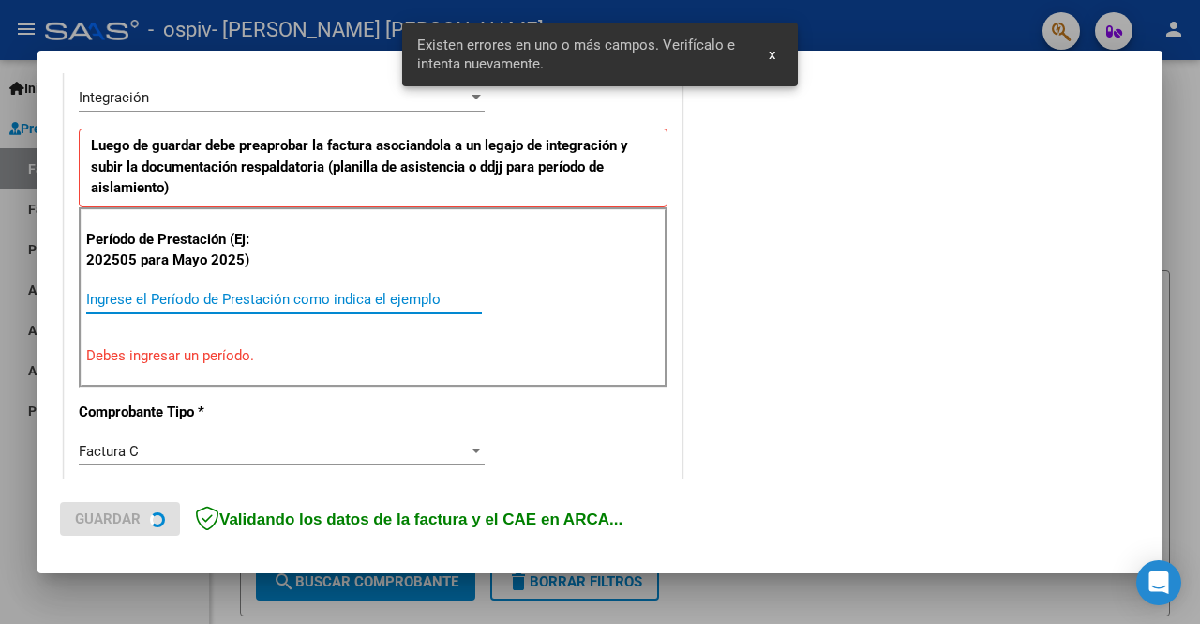
click at [315, 301] on input "Ingrese el Período de Prestación como indica el ejemplo" at bounding box center [284, 299] width 396 height 17
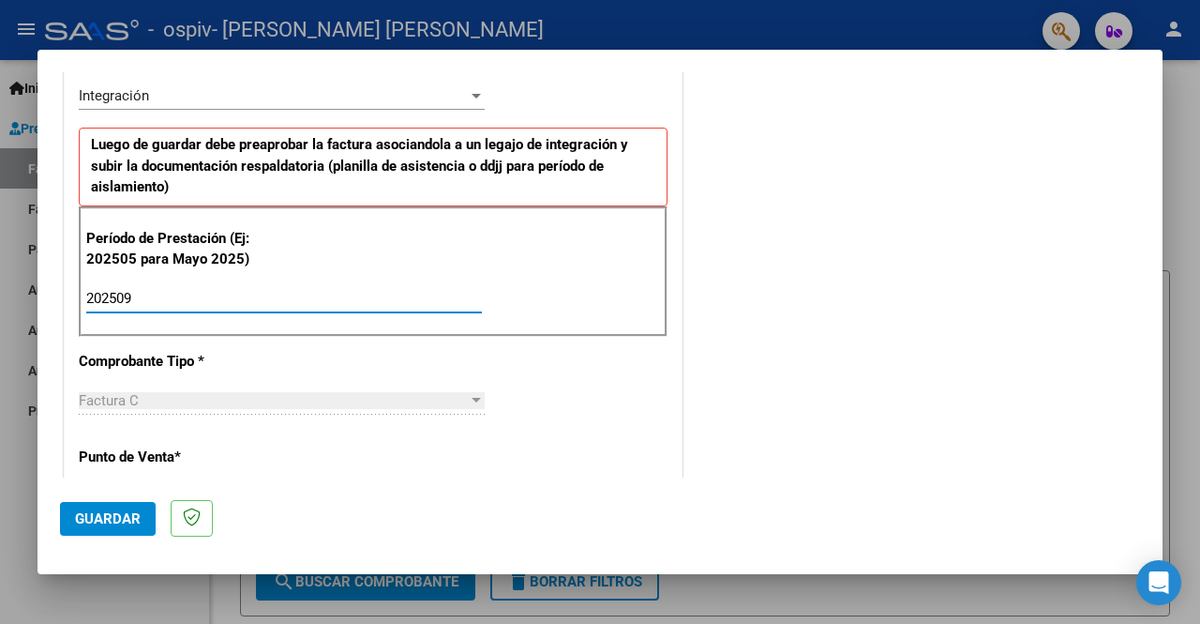
type input "202509"
click at [97, 504] on button "Guardar" at bounding box center [108, 519] width 96 height 34
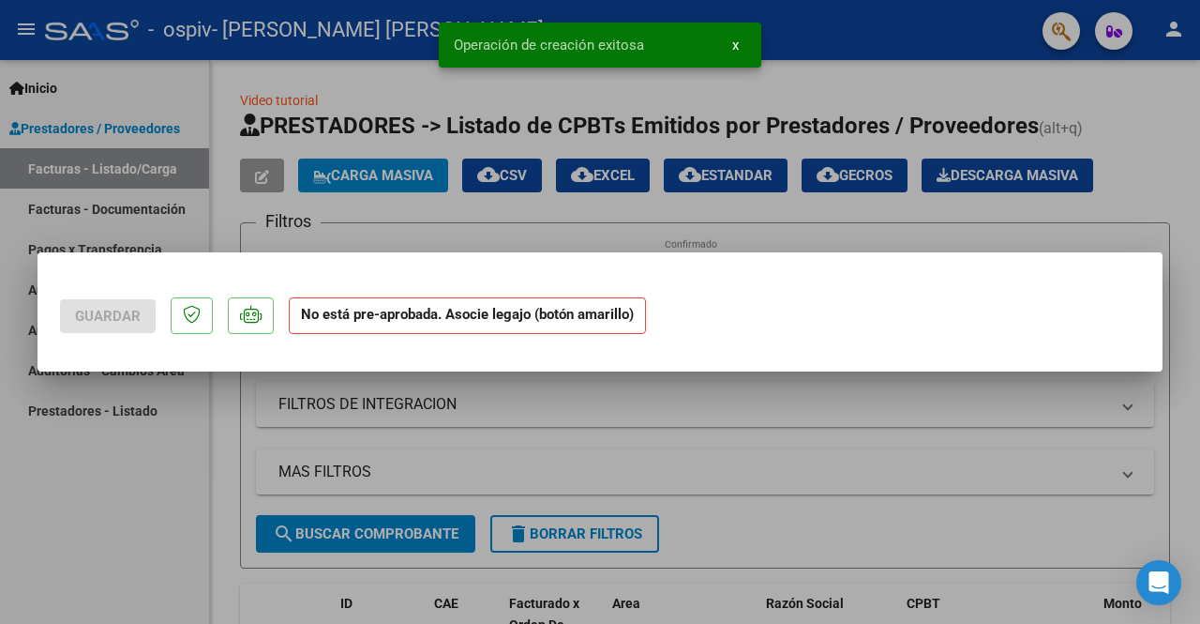
scroll to position [0, 0]
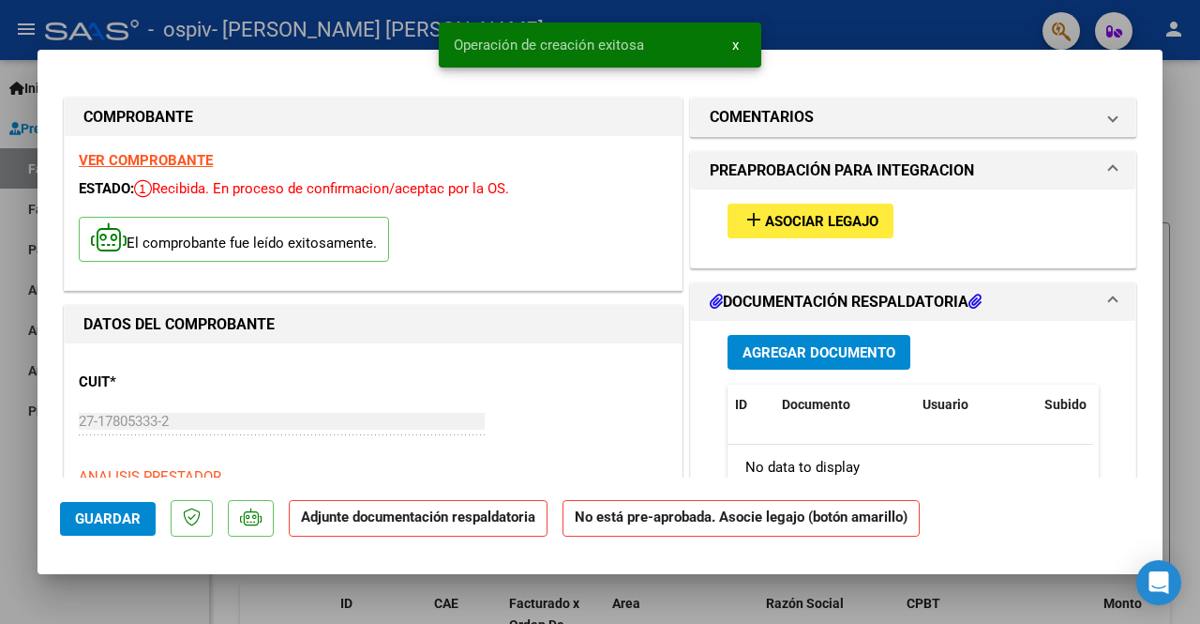
click at [814, 207] on button "add Asociar Legajo" at bounding box center [811, 221] width 166 height 35
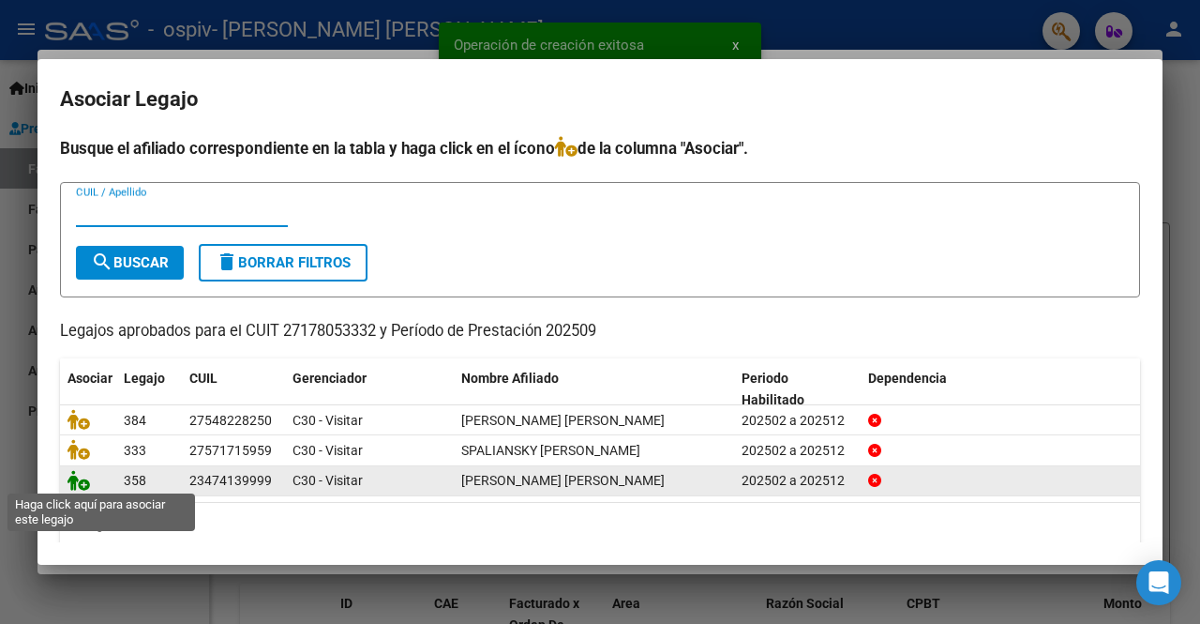
click at [86, 480] on icon at bounding box center [79, 480] width 23 height 21
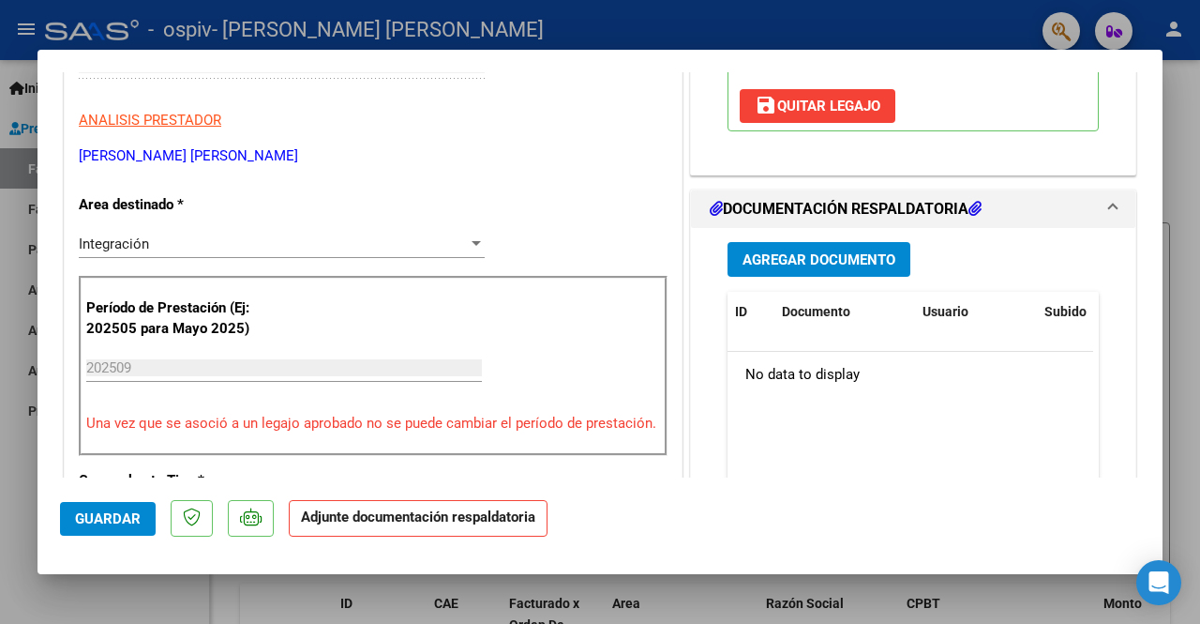
scroll to position [399, 0]
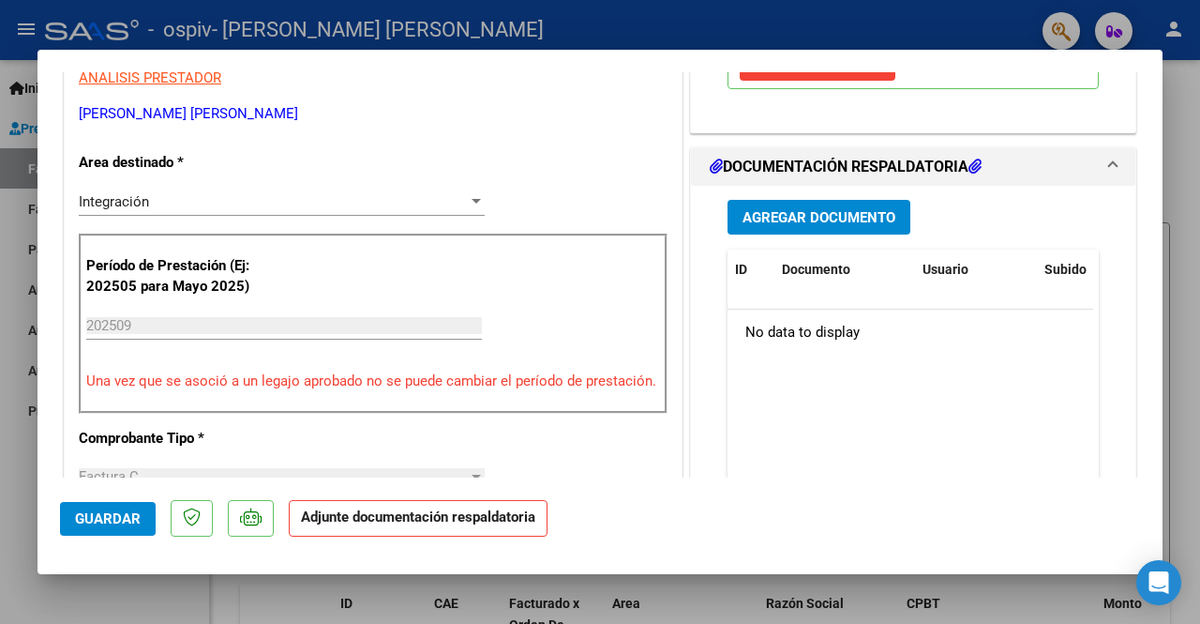
click at [865, 226] on span "Agregar Documento" at bounding box center [819, 217] width 153 height 17
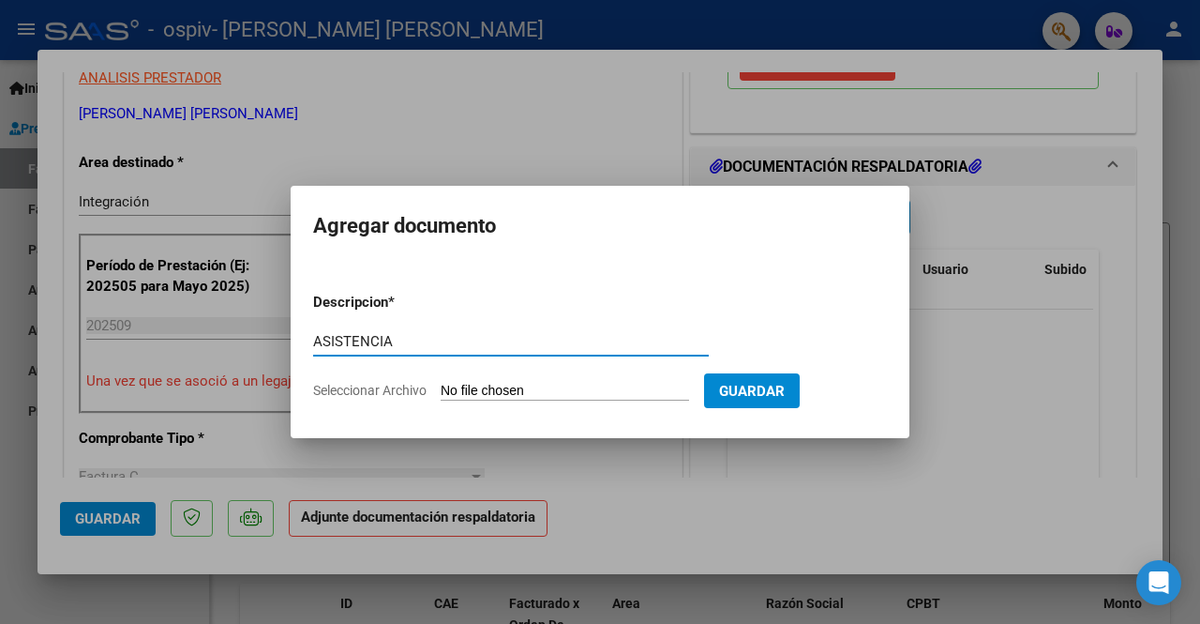
type input "ASISTENCIA"
click at [497, 384] on input "Seleccionar Archivo" at bounding box center [565, 392] width 249 height 18
type input "C:\fakepath\ASIST SEPTIEMBRE [PERSON_NAME].pdf"
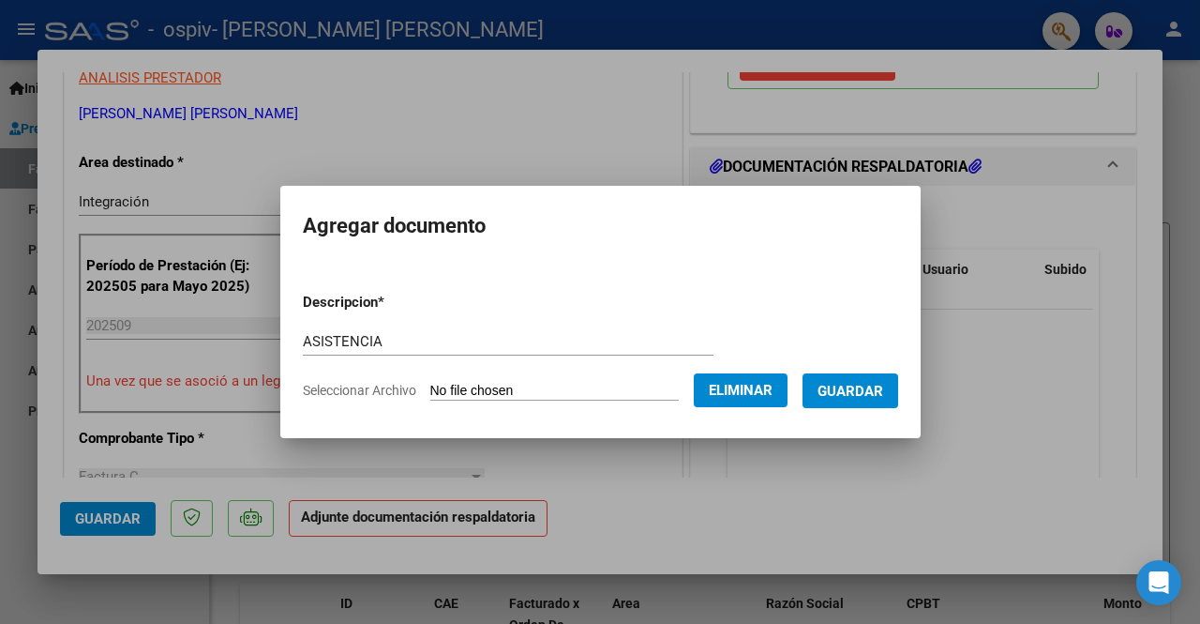
click at [857, 402] on button "Guardar" at bounding box center [851, 390] width 96 height 35
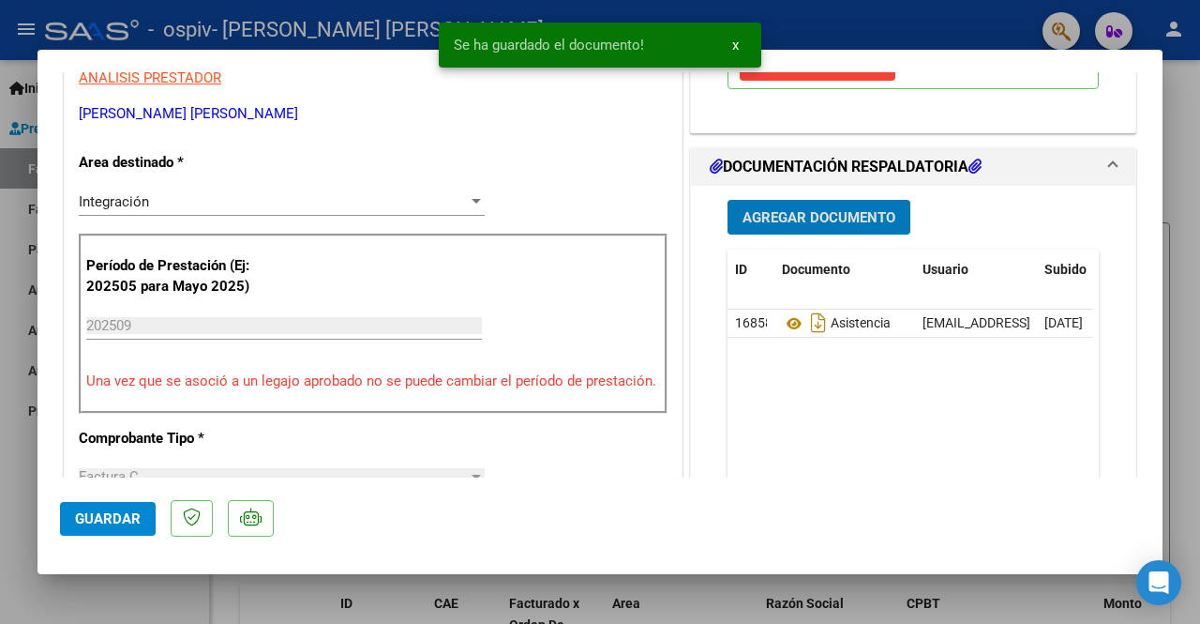
click at [816, 225] on span "Agregar Documento" at bounding box center [819, 216] width 153 height 17
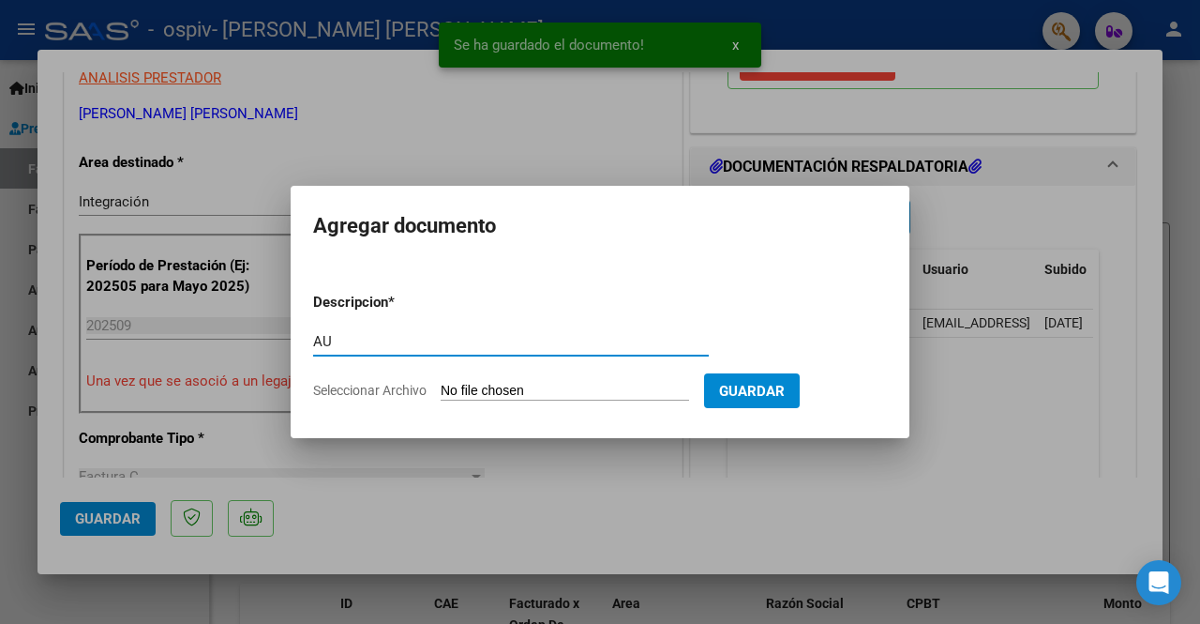
type input "AU"
click at [465, 396] on input "Seleccionar Archivo" at bounding box center [565, 392] width 249 height 18
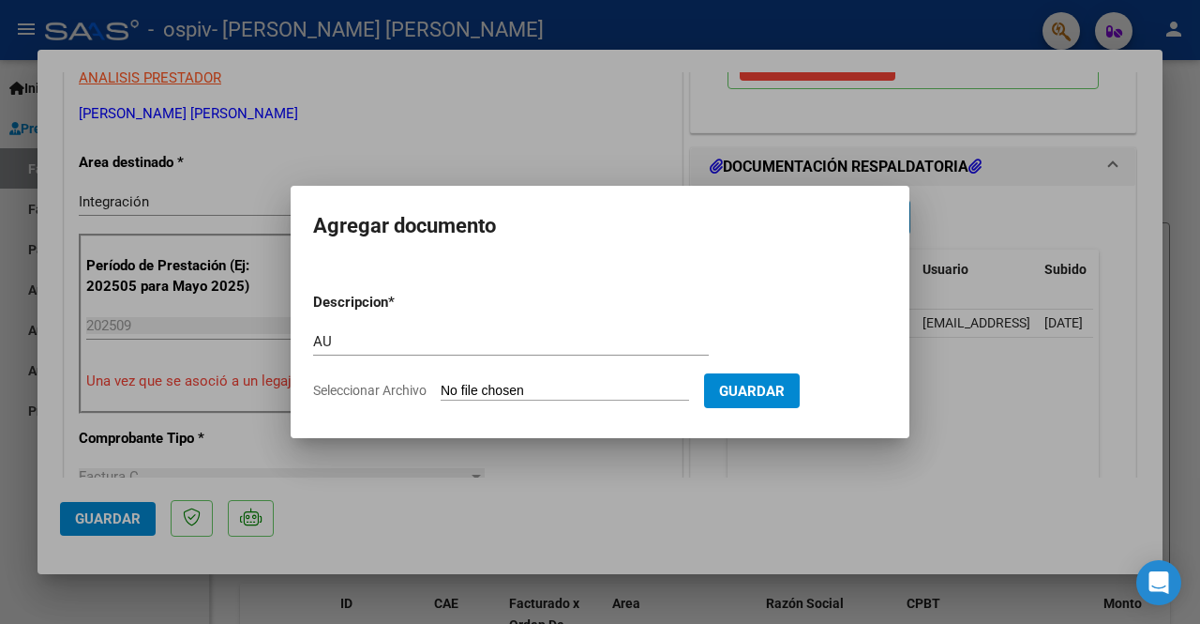
type input "C:\fakepath\[PERSON_NAME] ESCUELA ESPECIAL 2025.pdf"
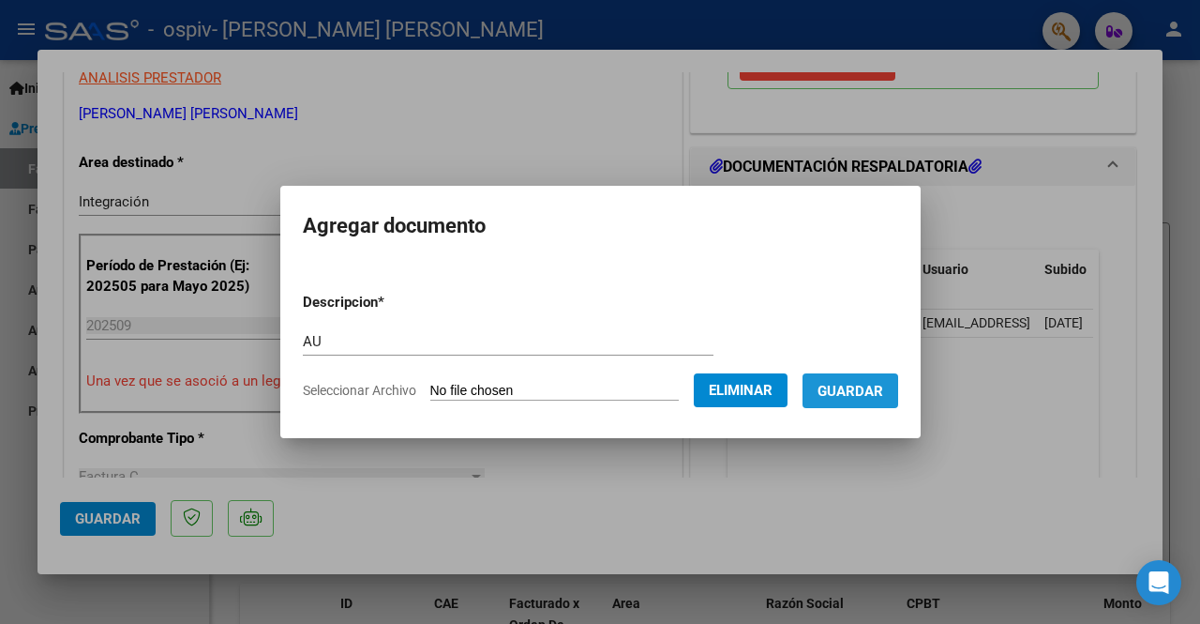
click at [852, 393] on span "Guardar" at bounding box center [851, 391] width 66 height 17
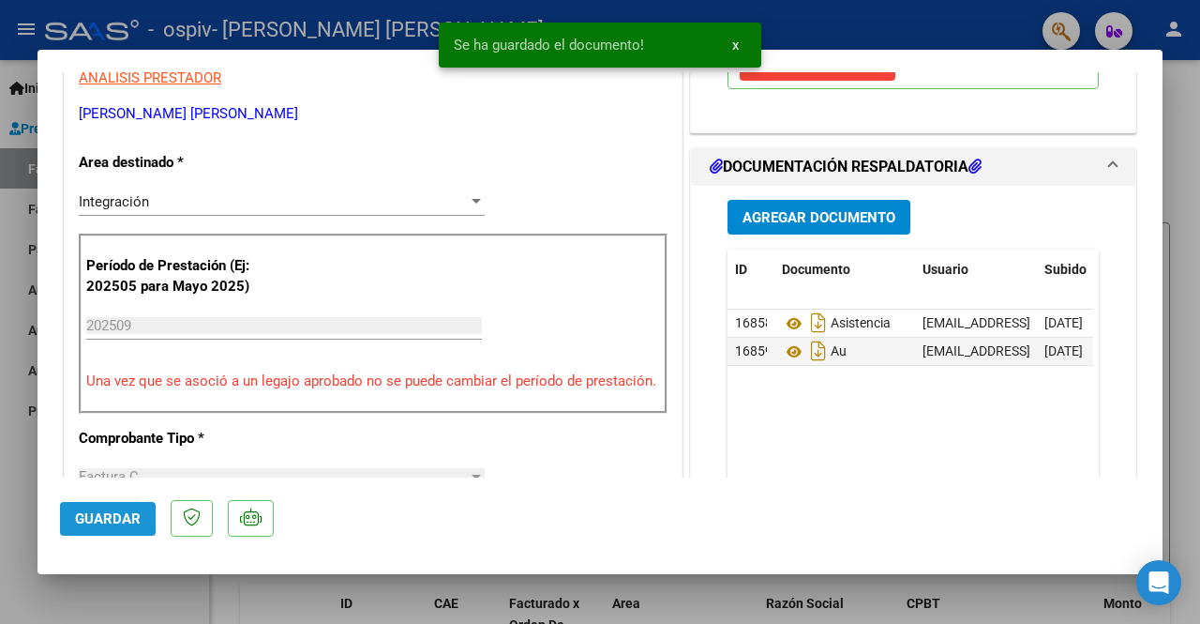
click at [83, 517] on span "Guardar" at bounding box center [108, 518] width 66 height 17
click at [0, 526] on div at bounding box center [600, 312] width 1200 height 624
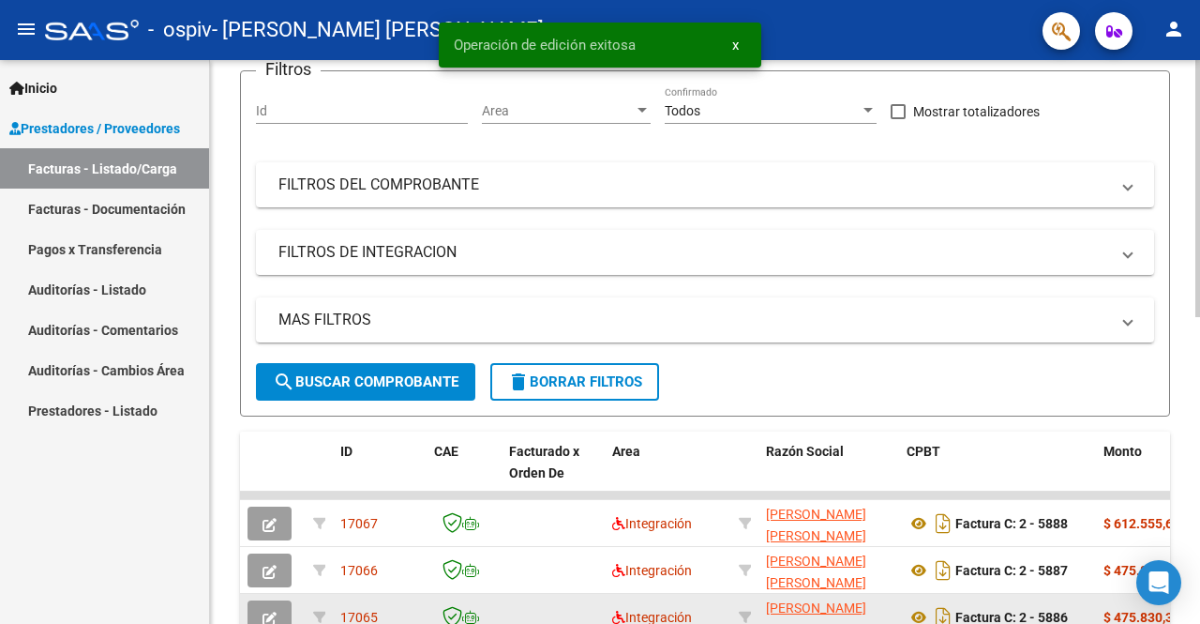
scroll to position [291, 0]
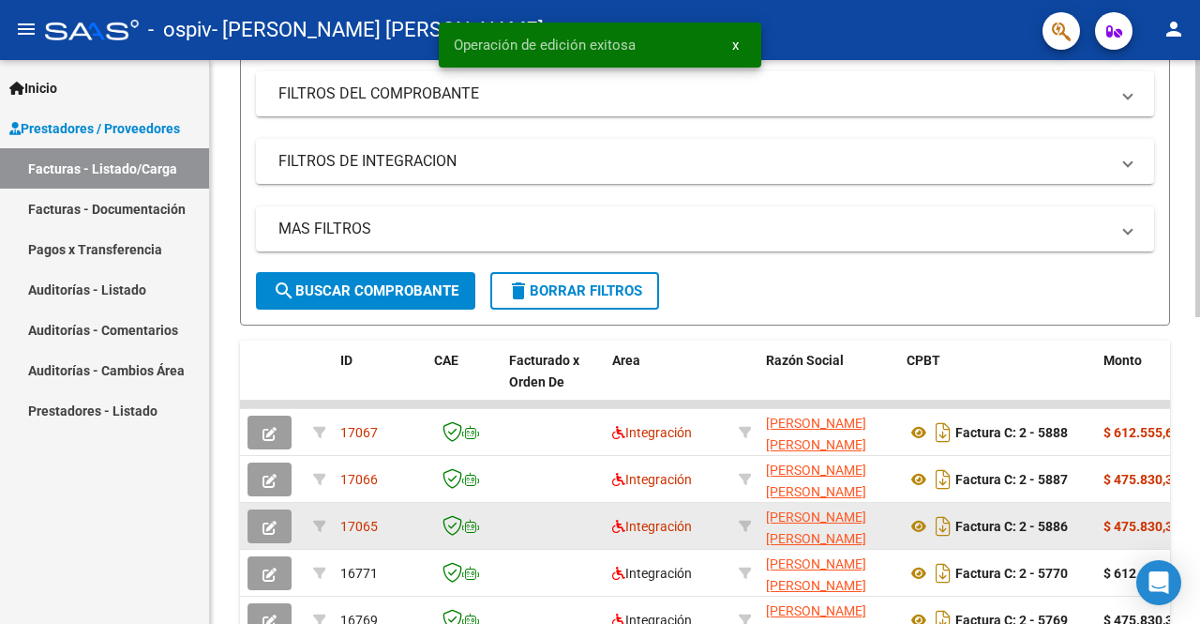
click at [1193, 232] on div "Video tutorial PRESTADORES -> Listado de CPBTs Emitidos por Prestadores / Prove…" at bounding box center [707, 380] width 995 height 1222
